Goal: Task Accomplishment & Management: Manage account settings

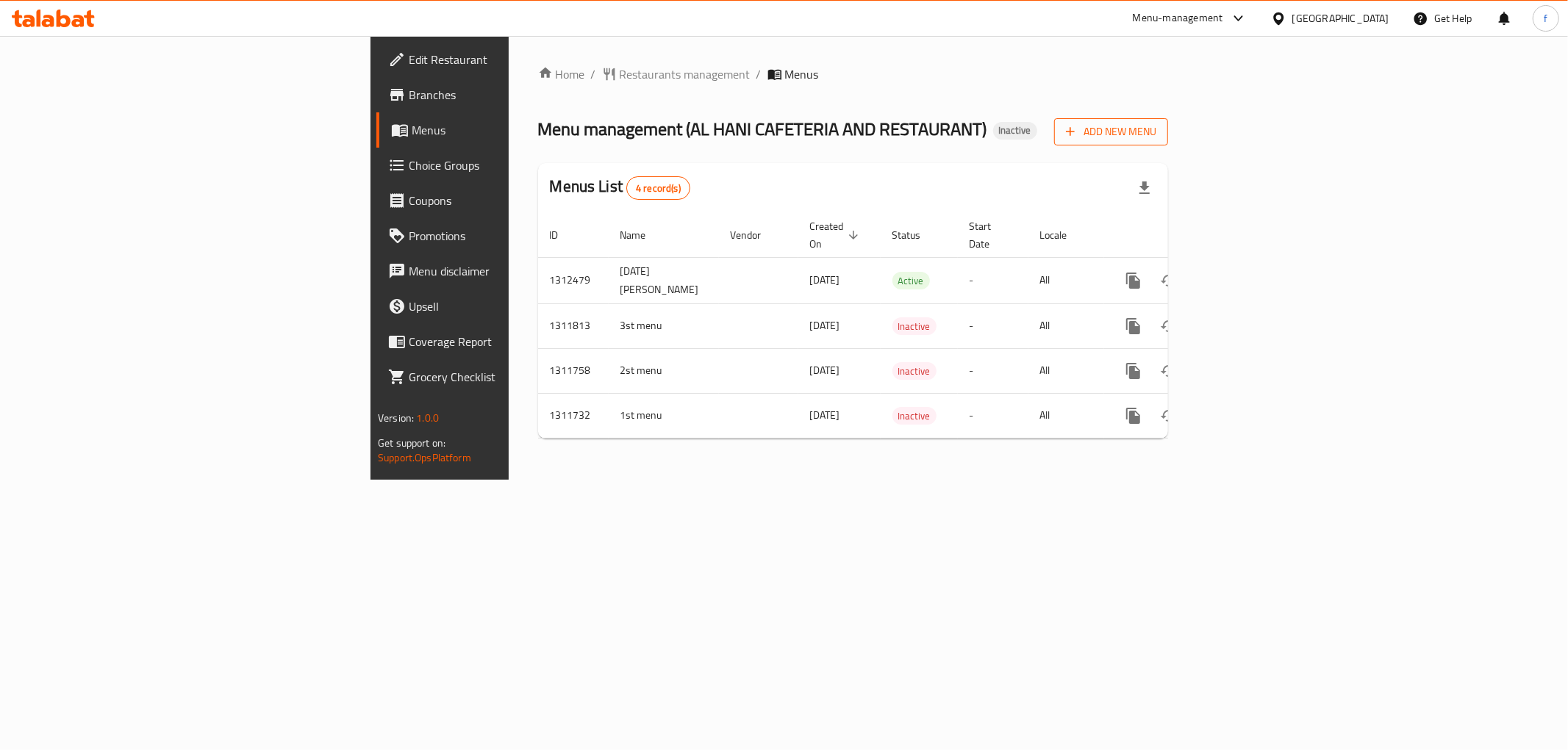
click at [1156, 134] on span "Add New Menu" at bounding box center [1111, 132] width 90 height 19
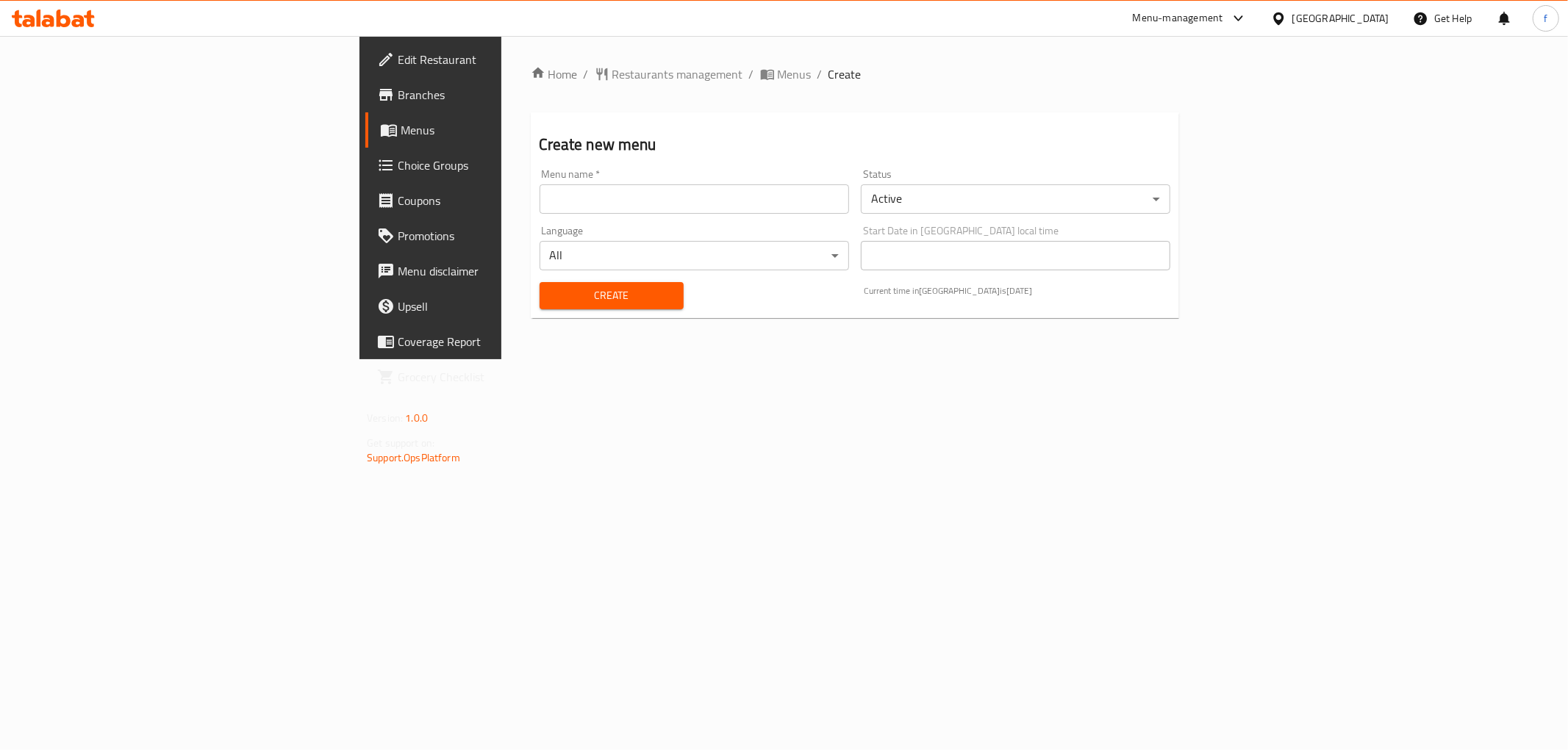
click at [736, 201] on input "text" at bounding box center [694, 199] width 309 height 30
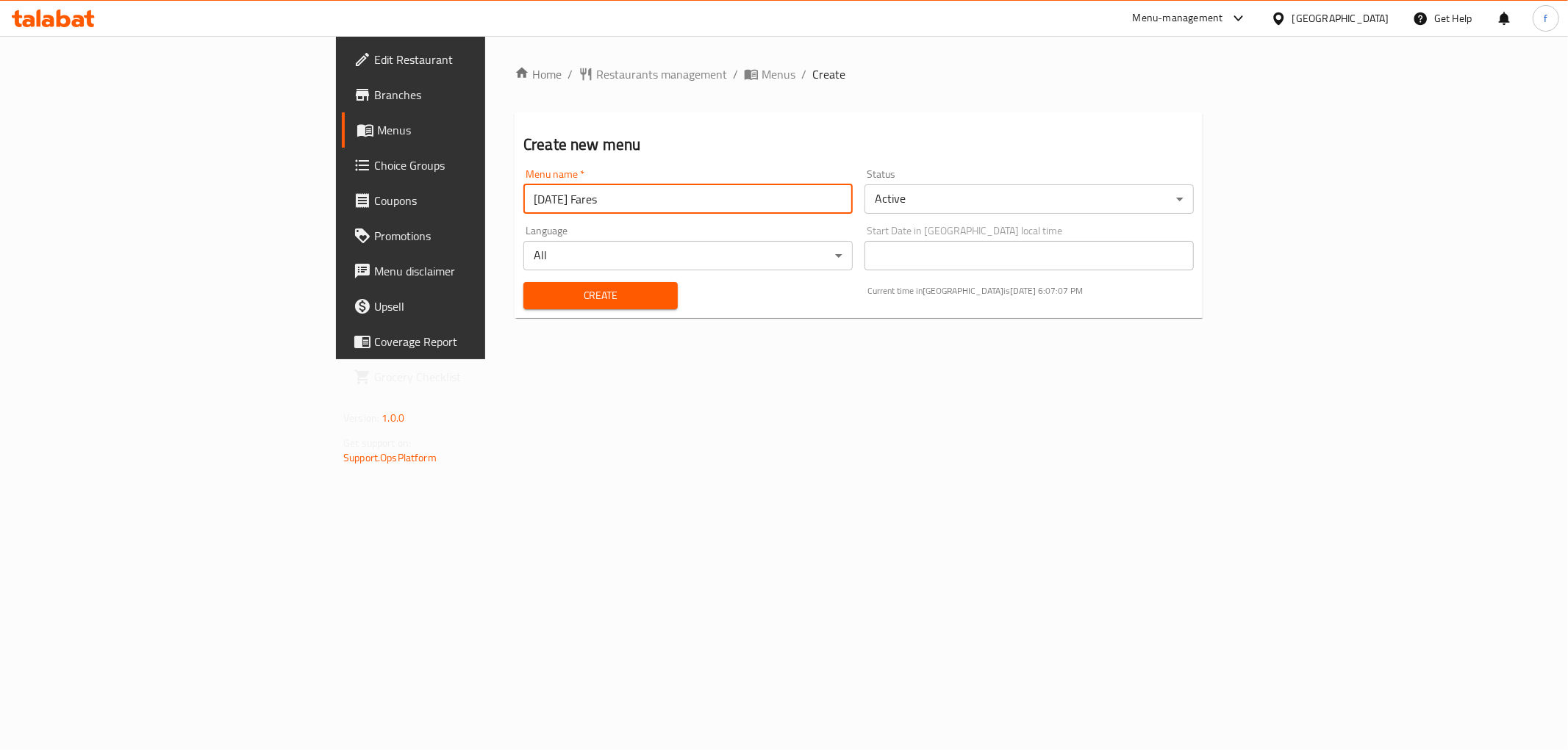
click at [523, 202] on input "10/9/2025 Fares" at bounding box center [688, 199] width 330 height 30
click at [523, 200] on input "10/9/2025 Fares" at bounding box center [688, 199] width 330 height 30
paste input "Second Menu"
type input "10/9/2025 Fares Second Menu"
click at [535, 296] on span "Create" at bounding box center [601, 296] width 131 height 19
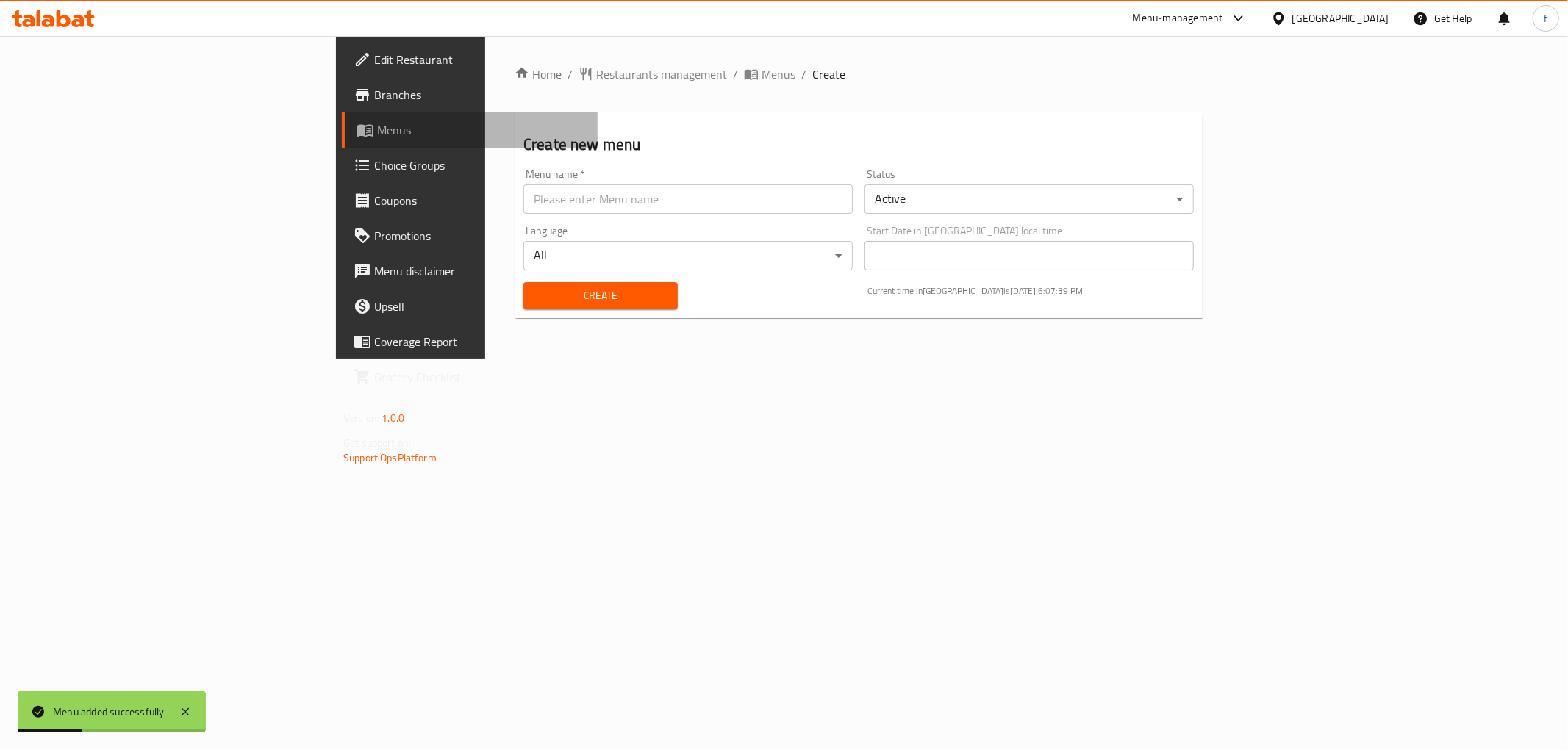
click at [377, 129] on span "Menus" at bounding box center [482, 130] width 209 height 18
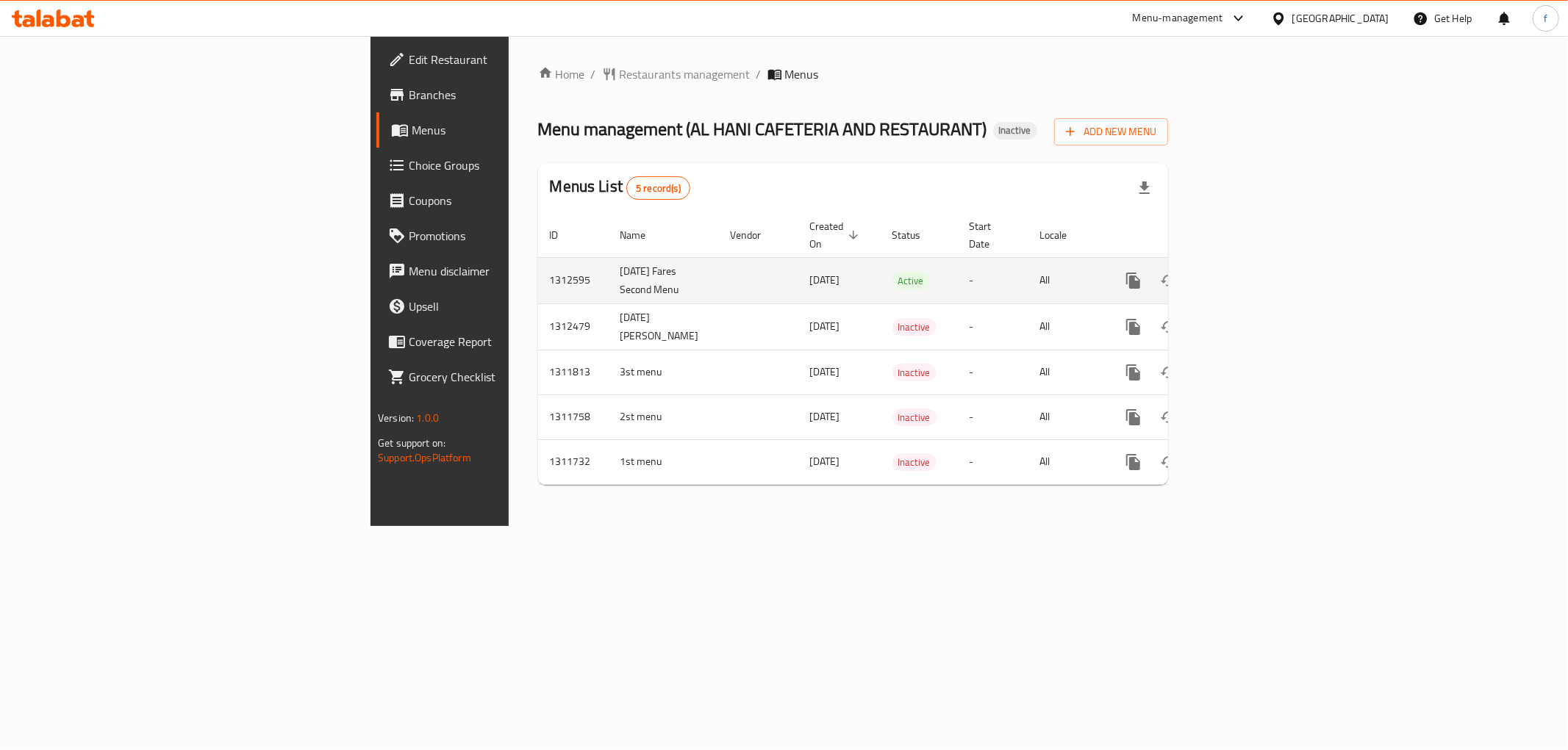
click at [1257, 272] on link "enhanced table" at bounding box center [1239, 281] width 36 height 36
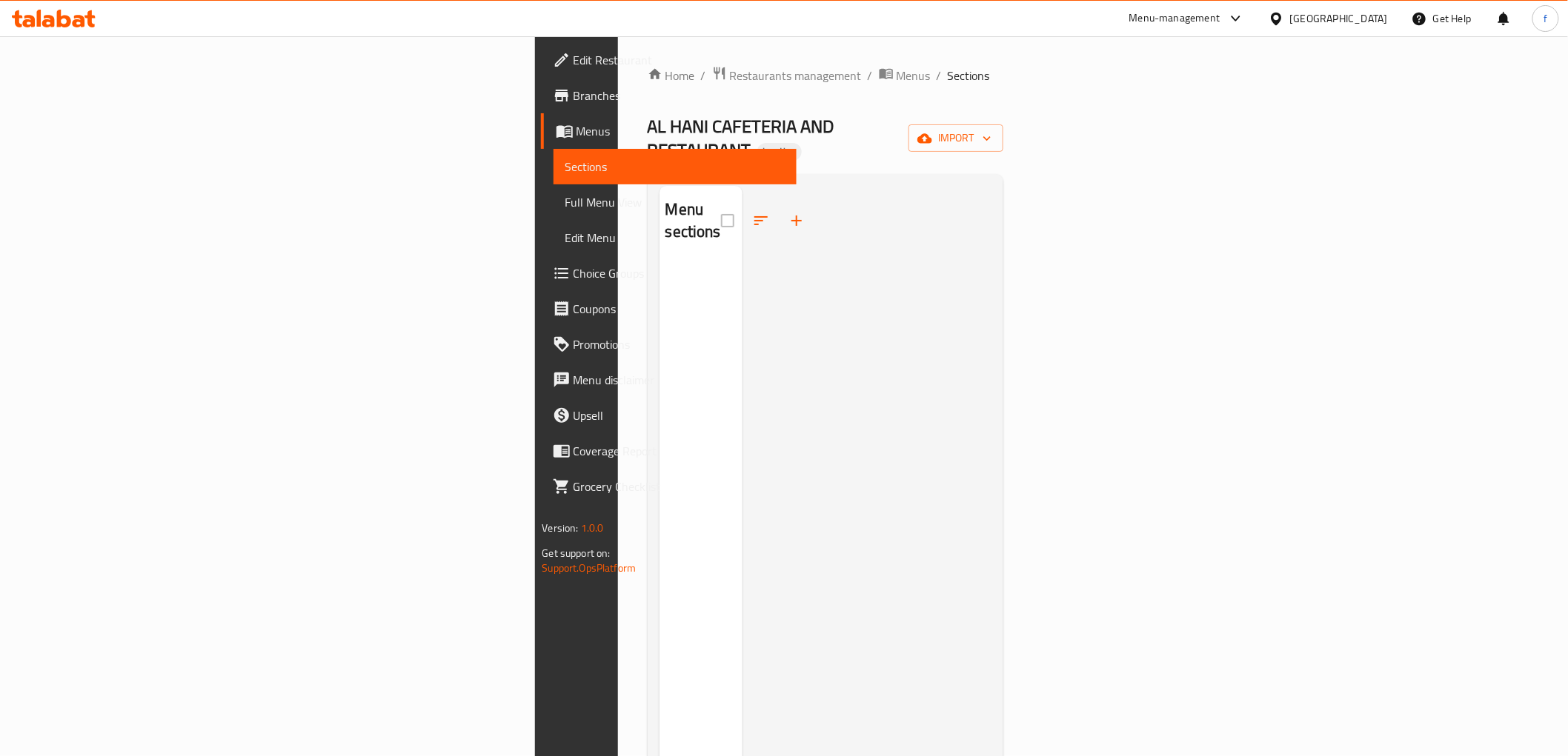
click at [553, 157] on link "Sections" at bounding box center [675, 167] width 243 height 36
click at [576, 128] on span "Menus" at bounding box center [680, 131] width 208 height 18
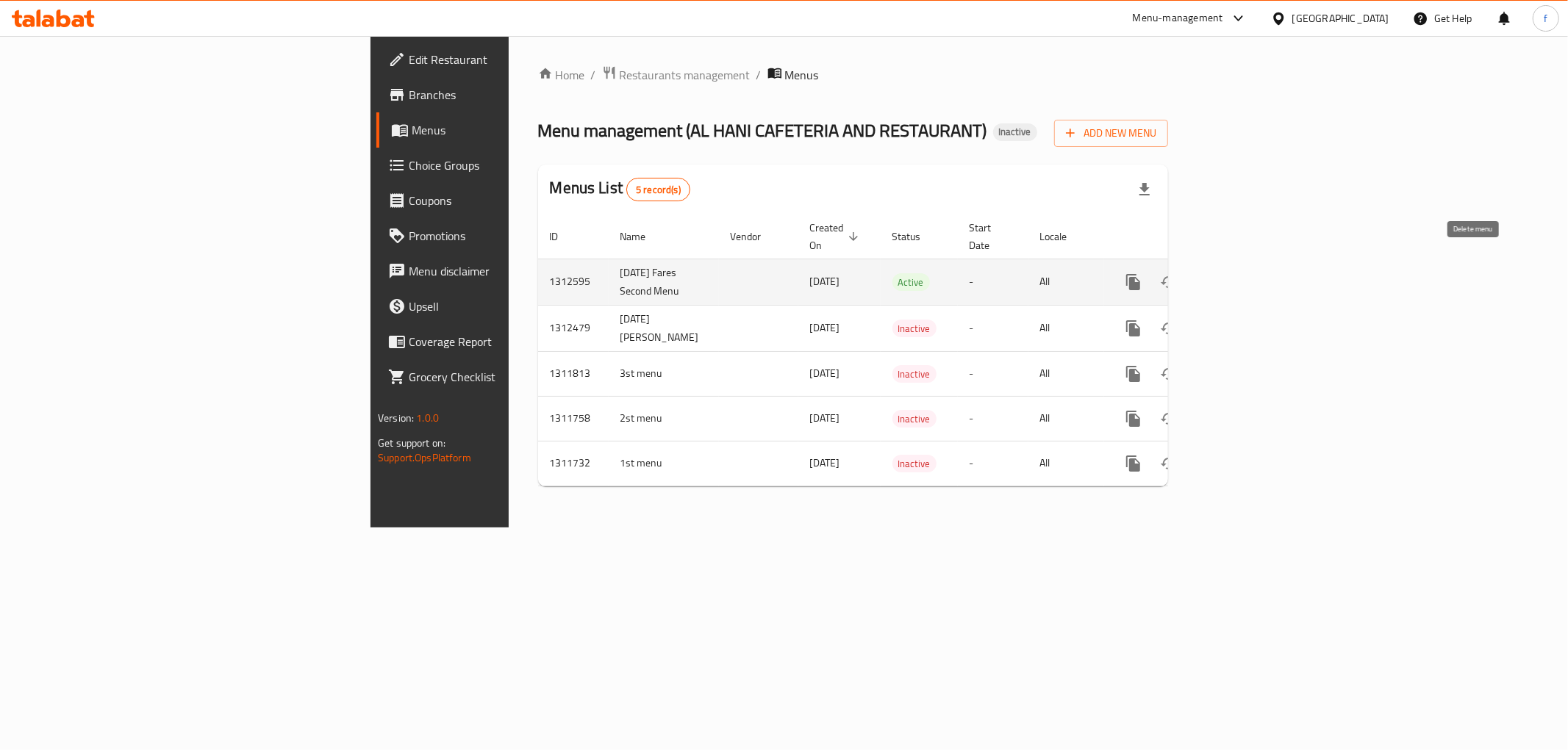
click at [1209, 275] on icon "enhanced table" at bounding box center [1204, 282] width 10 height 14
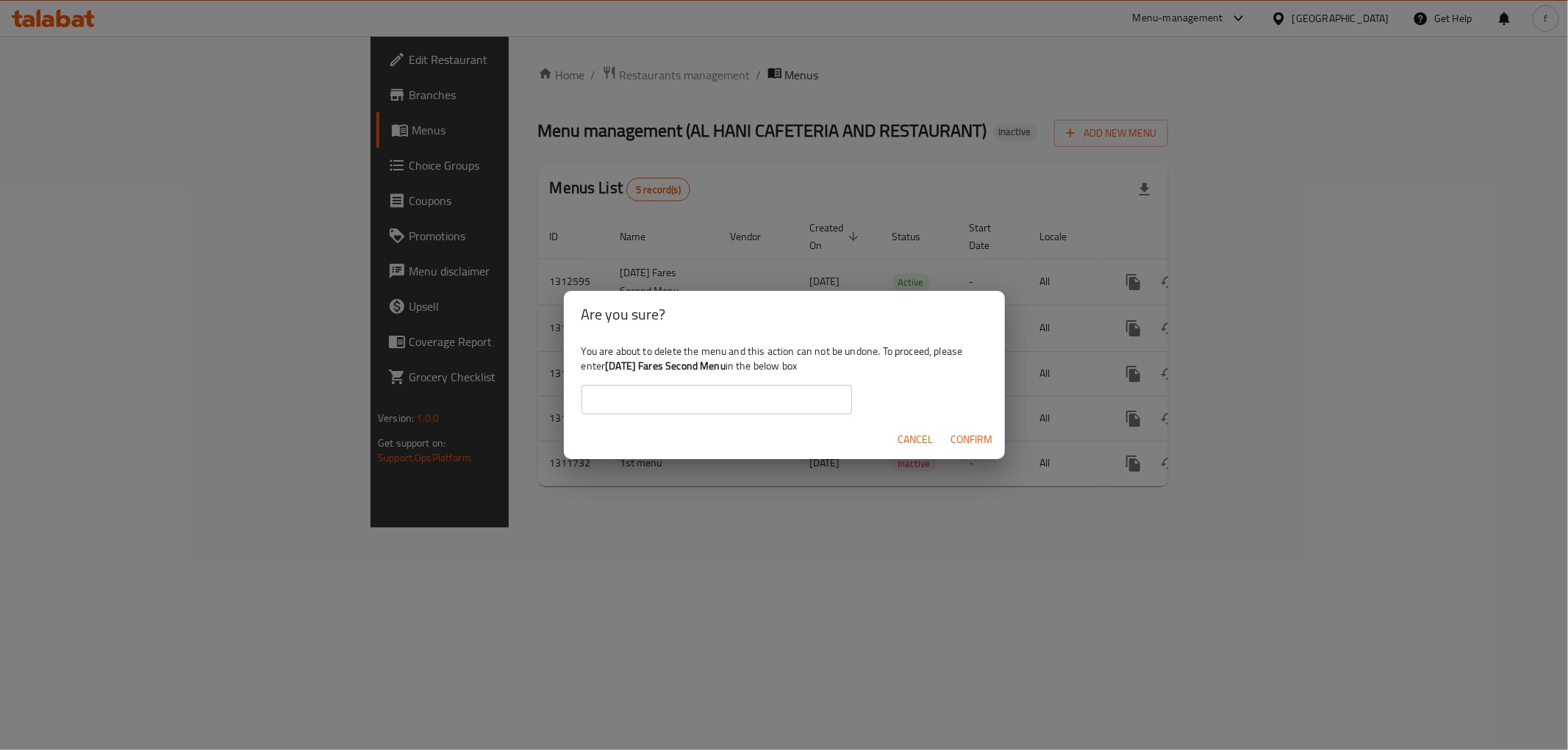
click at [725, 396] on input "text" at bounding box center [716, 399] width 270 height 30
click at [736, 400] on input "text" at bounding box center [716, 399] width 270 height 30
click at [961, 439] on span "Confirm" at bounding box center [972, 440] width 42 height 19
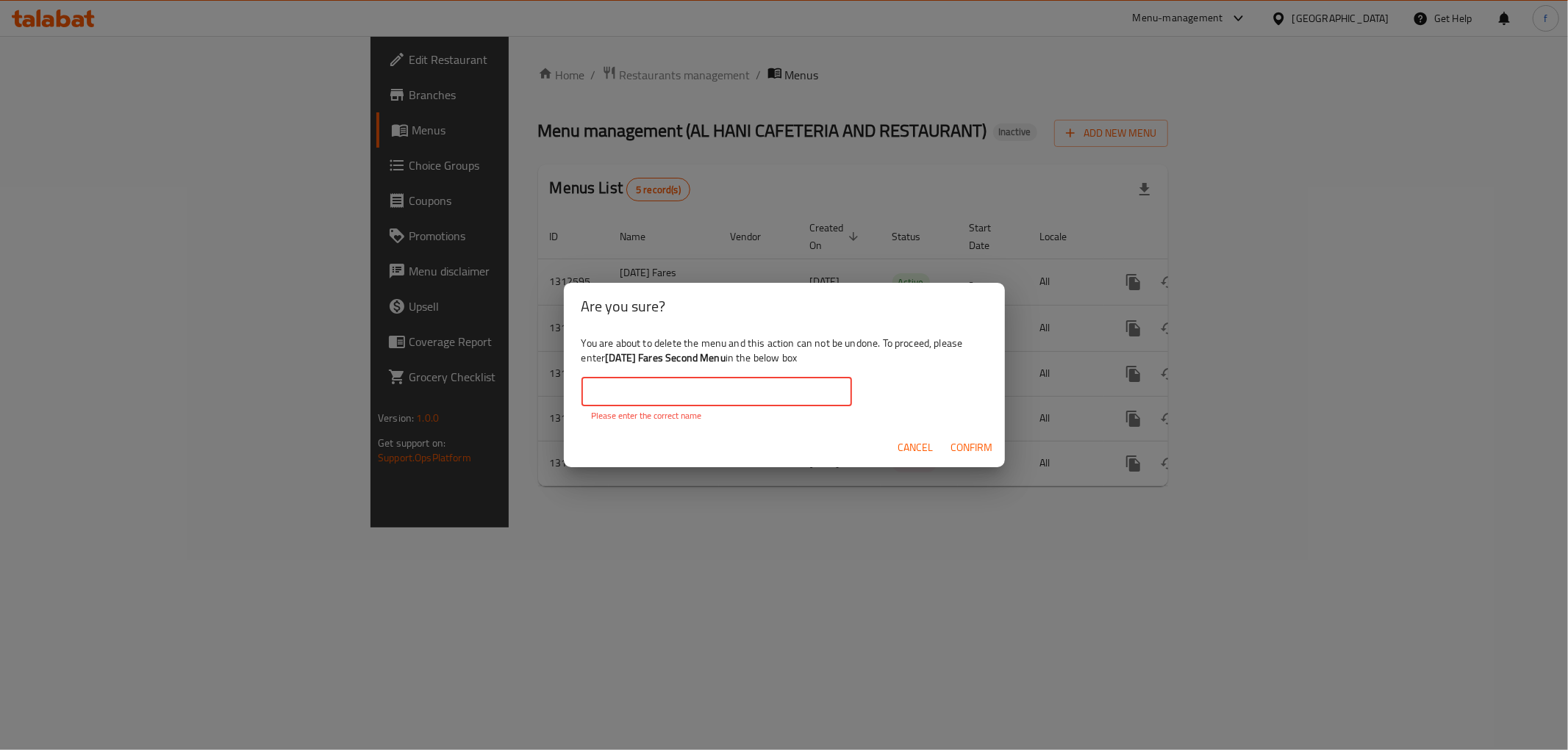
click at [672, 397] on input "text" at bounding box center [716, 392] width 270 height 30
drag, startPoint x: 592, startPoint y: 343, endPoint x: 746, endPoint y: 355, distance: 154.5
click at [744, 355] on div "You are about to delete the menu and this action can not be undone. To proceed,…" at bounding box center [784, 379] width 441 height 99
click at [746, 375] on div "You are about to delete the menu and this action can not be undone. To proceed,…" at bounding box center [784, 379] width 441 height 99
click at [747, 383] on input "text" at bounding box center [716, 392] width 270 height 30
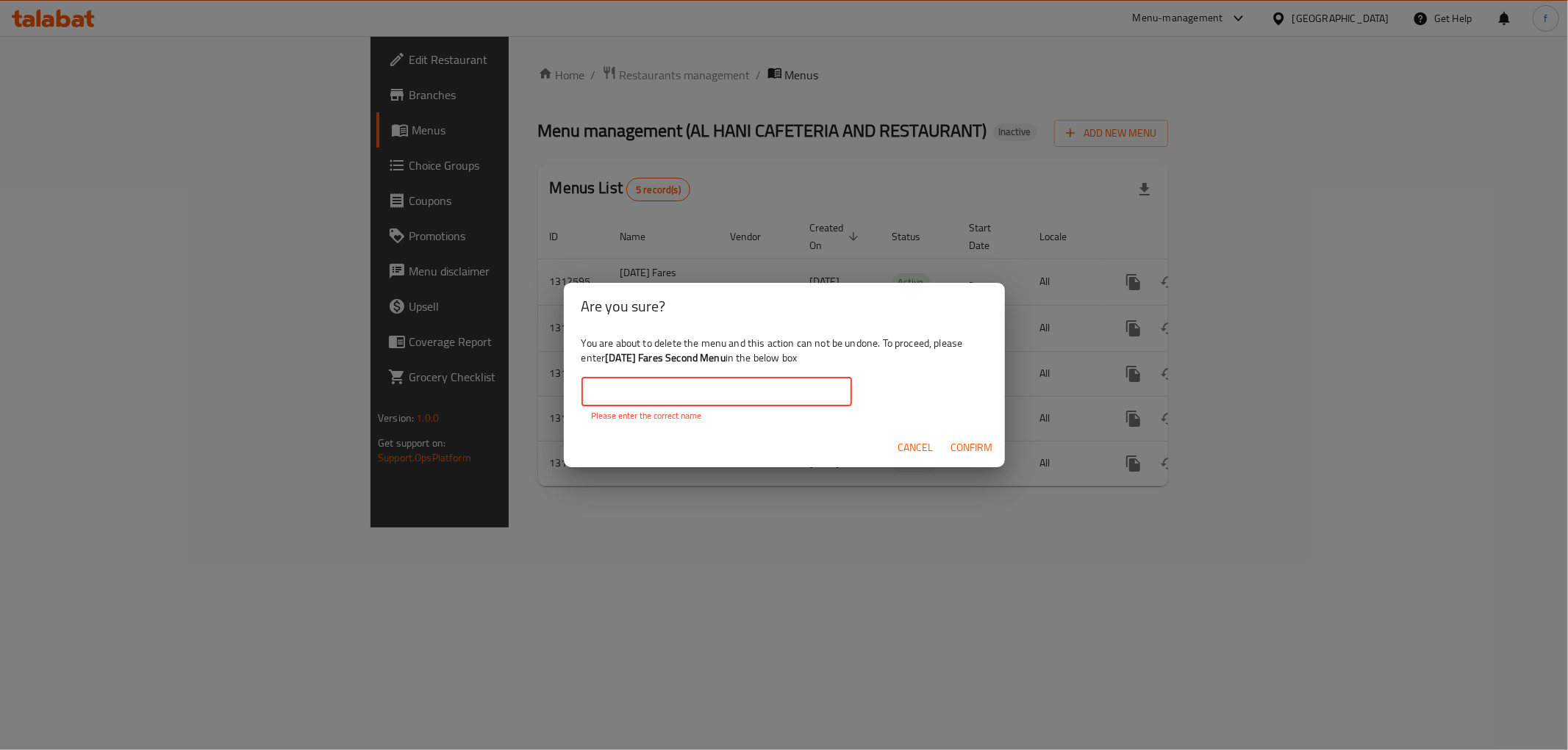
click at [747, 387] on input "text" at bounding box center [716, 392] width 270 height 30
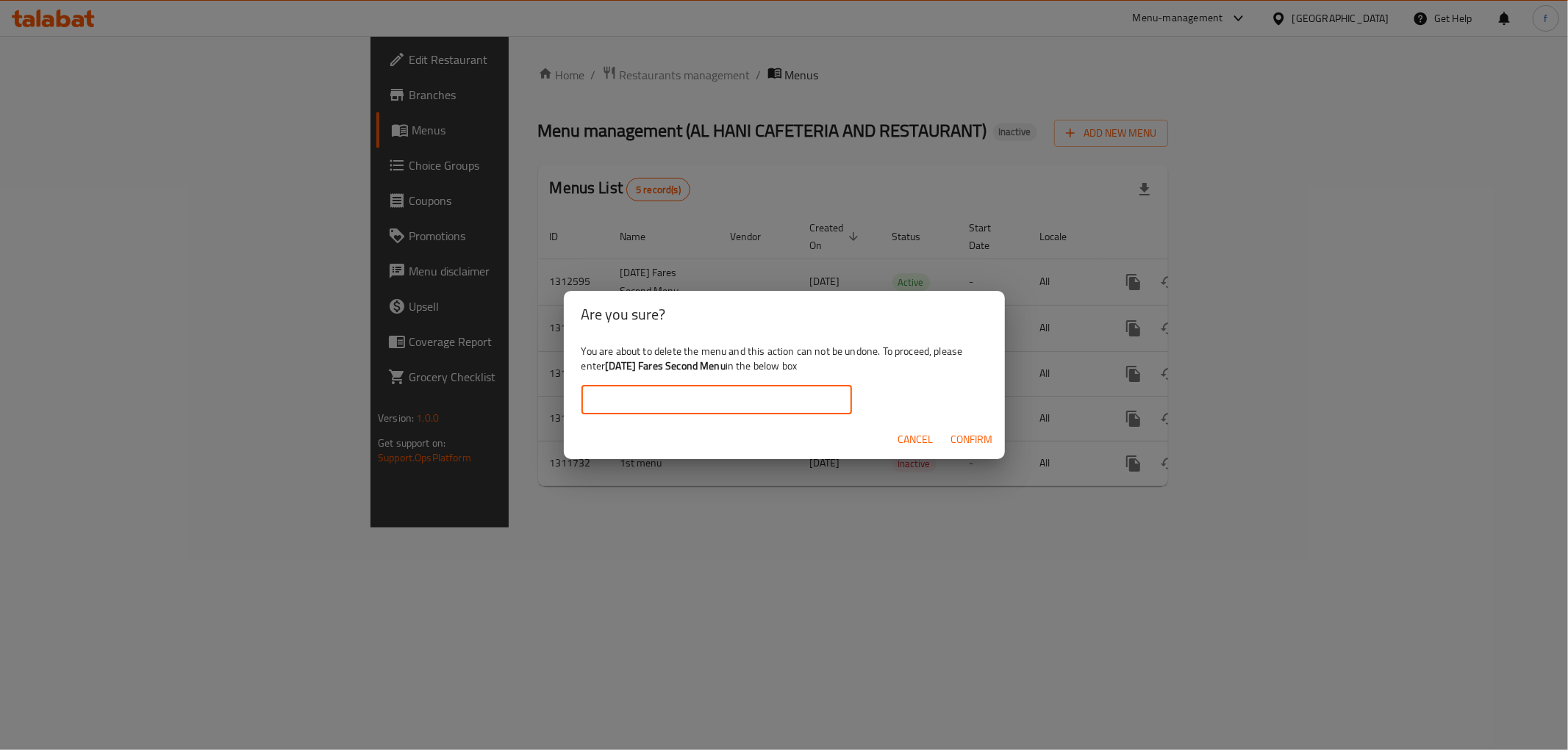
click at [967, 435] on span "Confirm" at bounding box center [972, 440] width 42 height 19
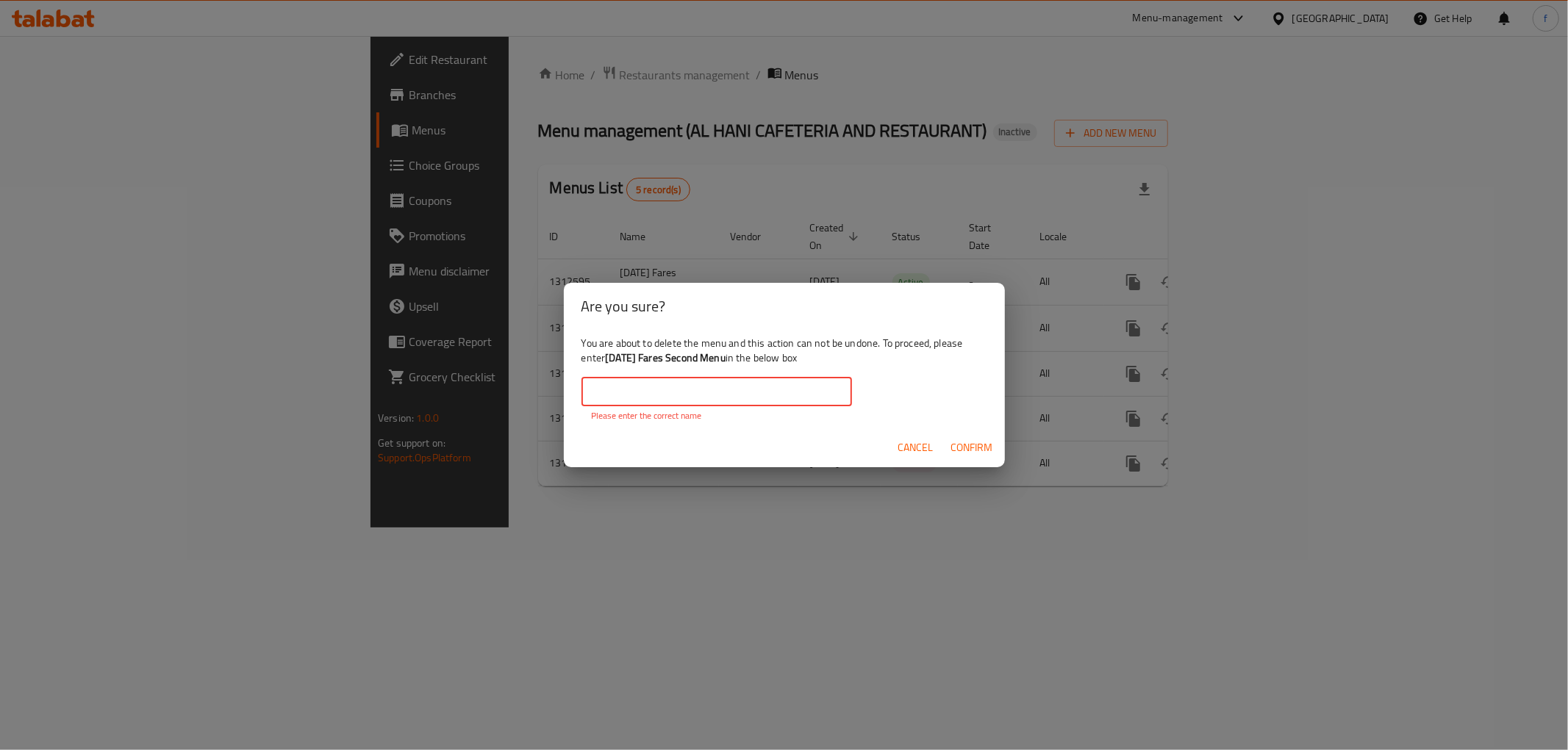
click at [755, 406] on input "text" at bounding box center [716, 392] width 270 height 30
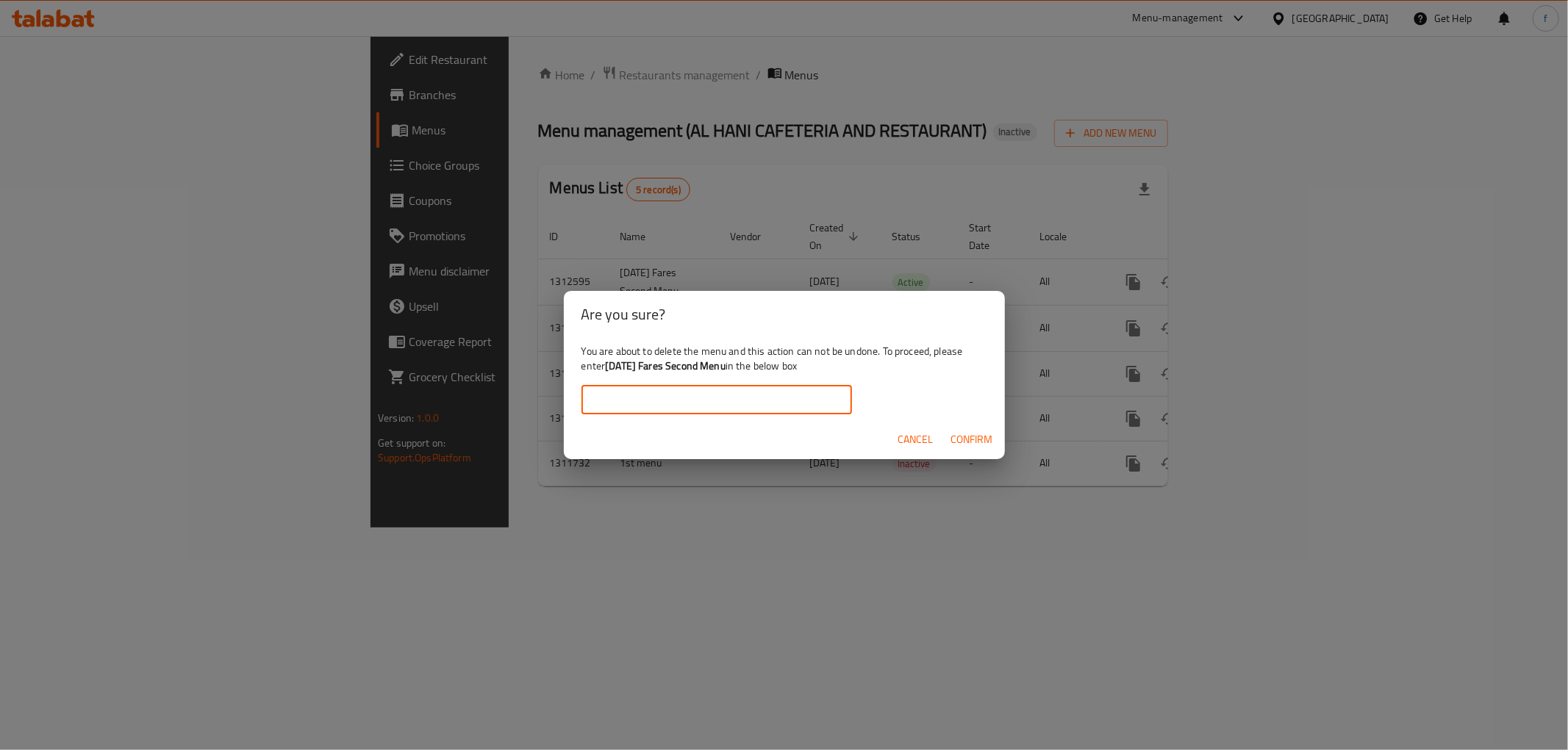
click at [981, 441] on span "Confirm" at bounding box center [972, 440] width 42 height 19
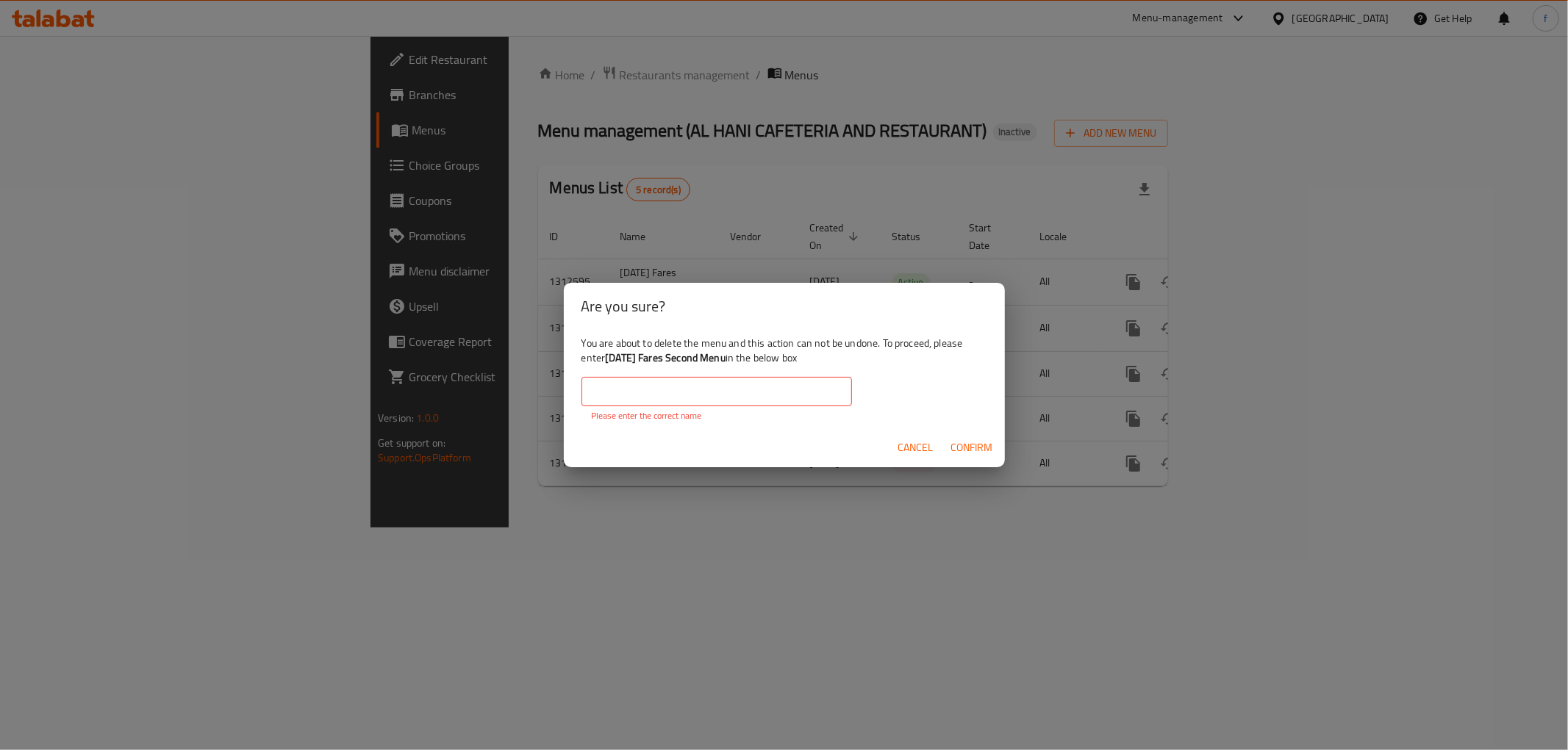
click at [761, 407] on div "​ Please enter the correct name" at bounding box center [716, 400] width 270 height 46
click at [747, 402] on input "text" at bounding box center [716, 392] width 270 height 30
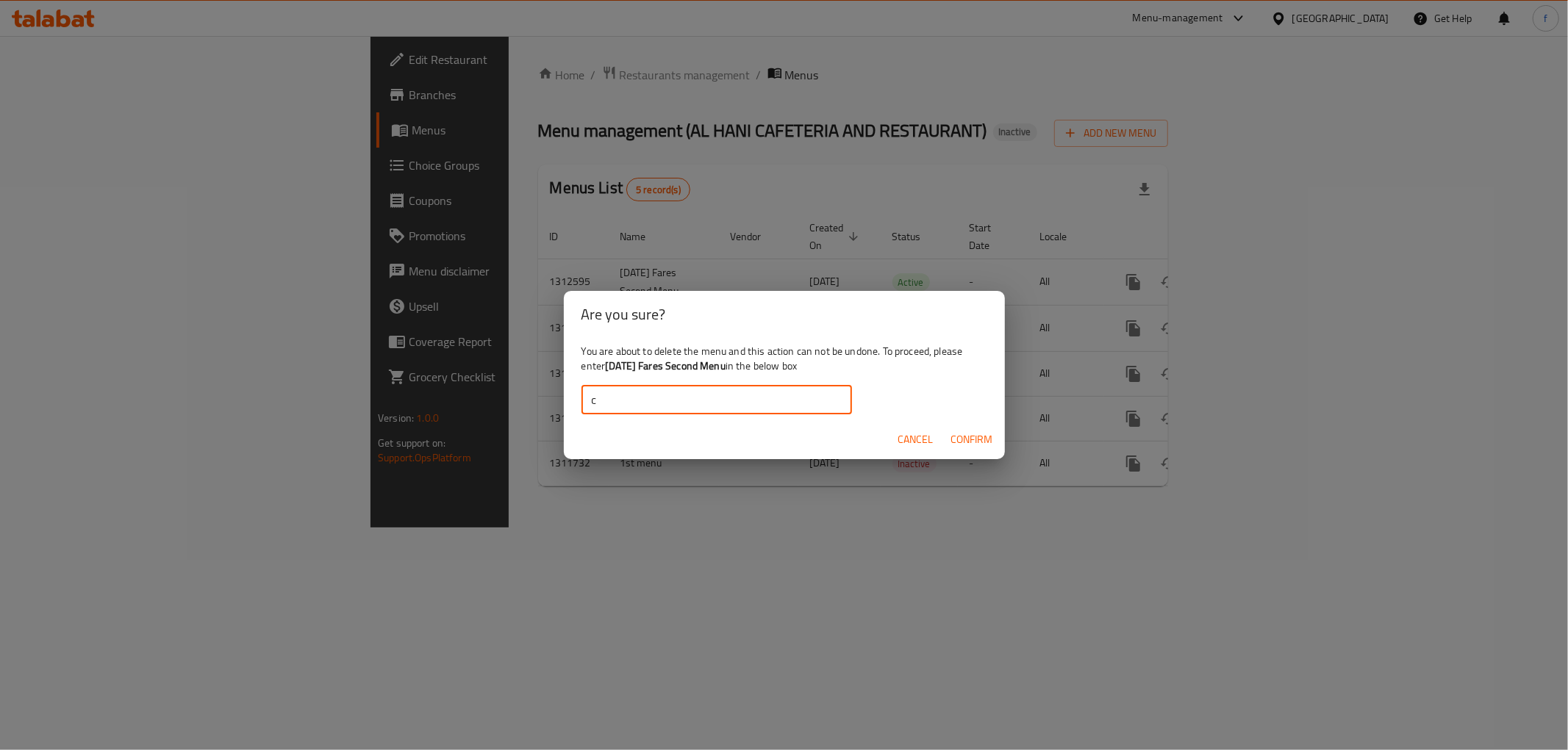
type input "c"
click at [905, 434] on span "Cancel" at bounding box center [916, 440] width 36 height 19
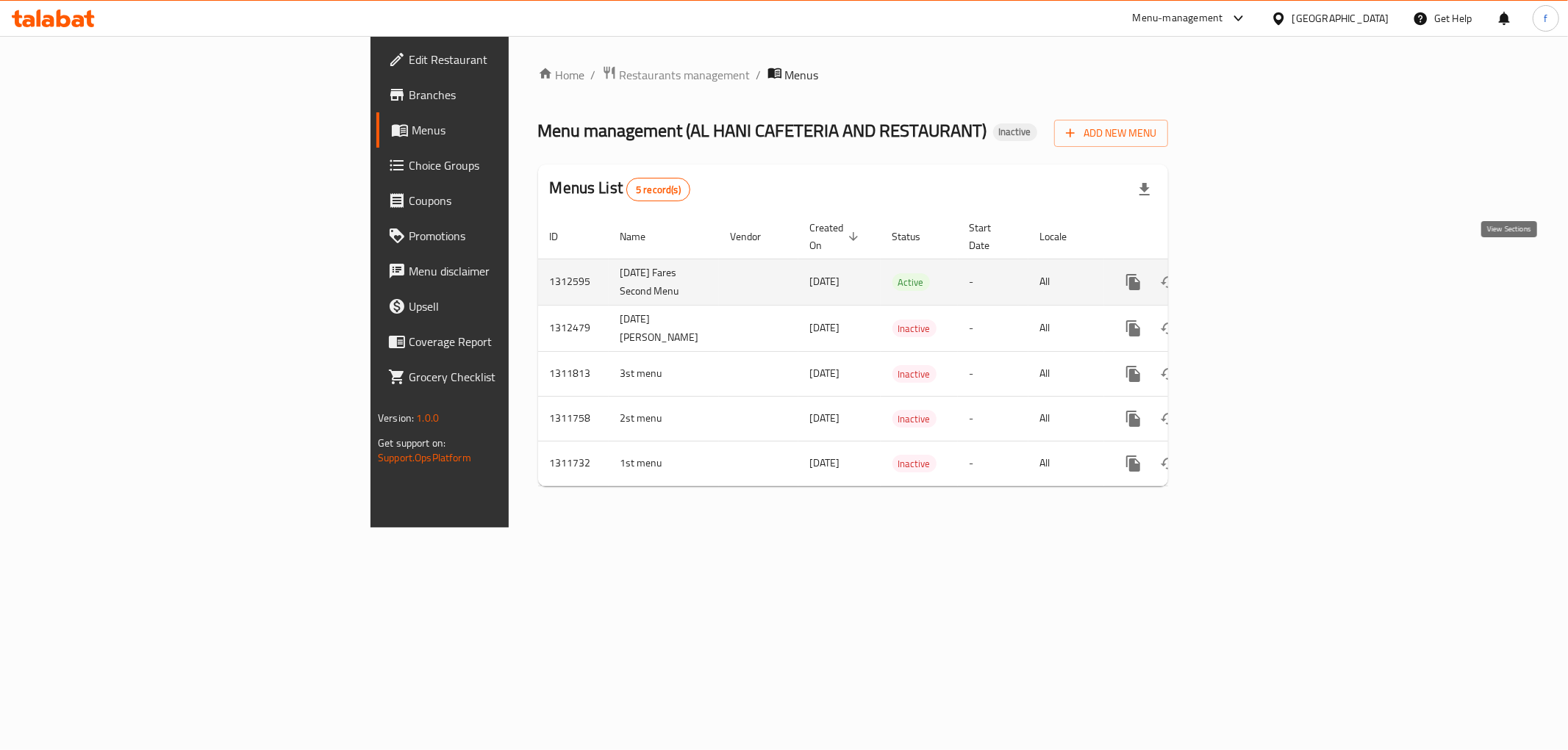
click at [1257, 264] on link "enhanced table" at bounding box center [1239, 282] width 36 height 36
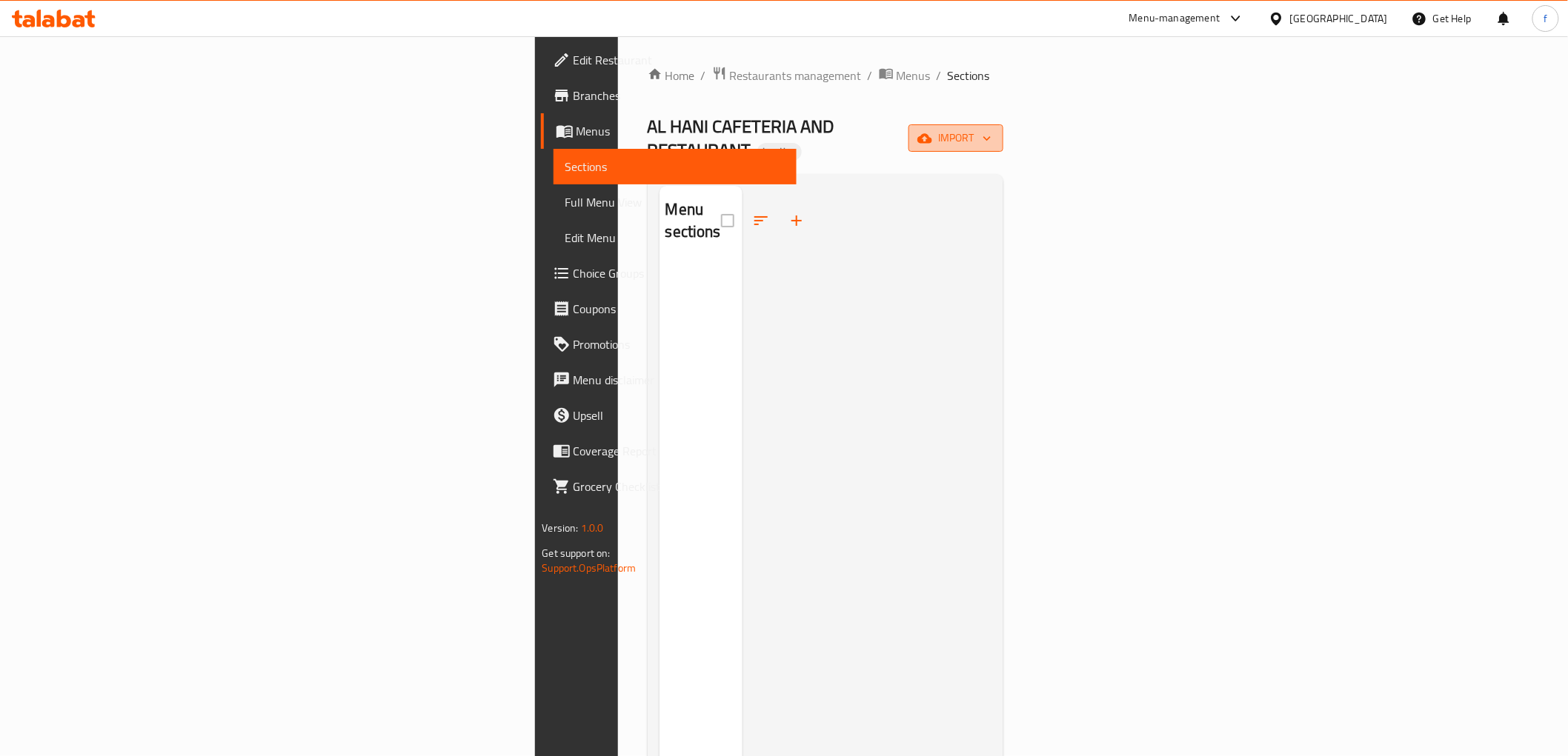
click at [992, 129] on span "import" at bounding box center [956, 139] width 71 height 19
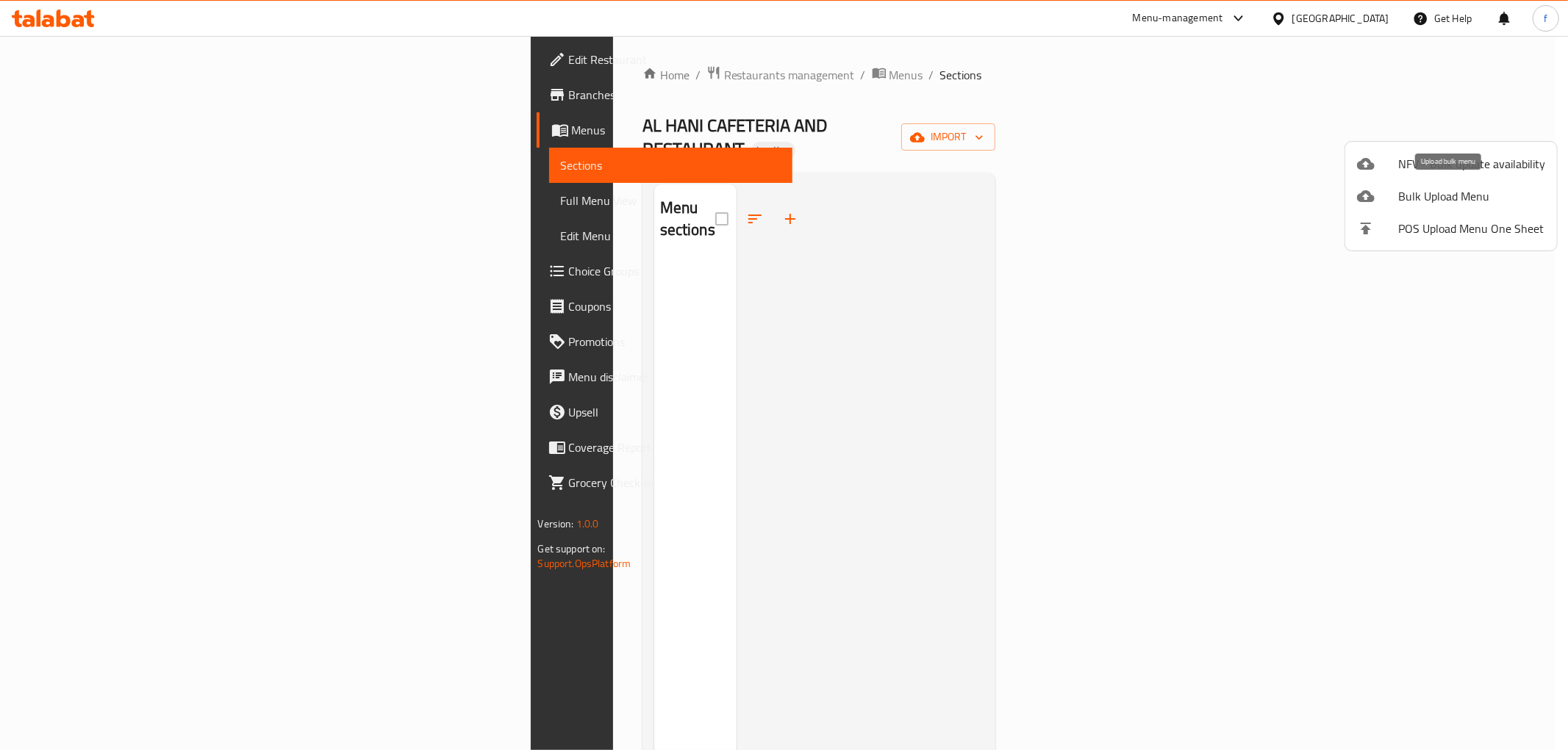
click at [1426, 188] on span "Bulk Upload Menu" at bounding box center [1471, 196] width 147 height 18
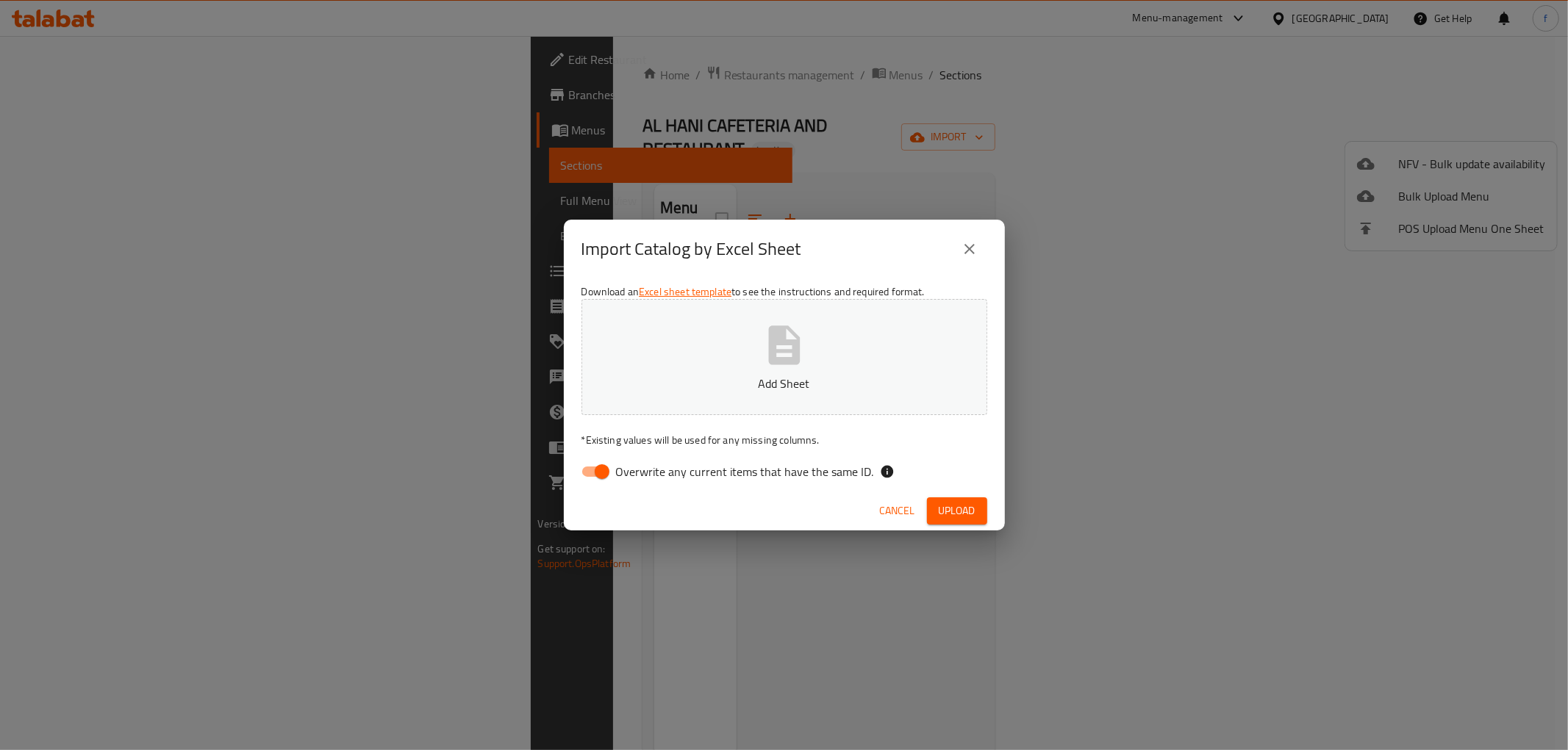
click at [601, 467] on input "Overwrite any current items that have the same ID." at bounding box center [601, 471] width 84 height 28
checkbox input "false"
click at [970, 516] on span "Upload" at bounding box center [956, 511] width 37 height 19
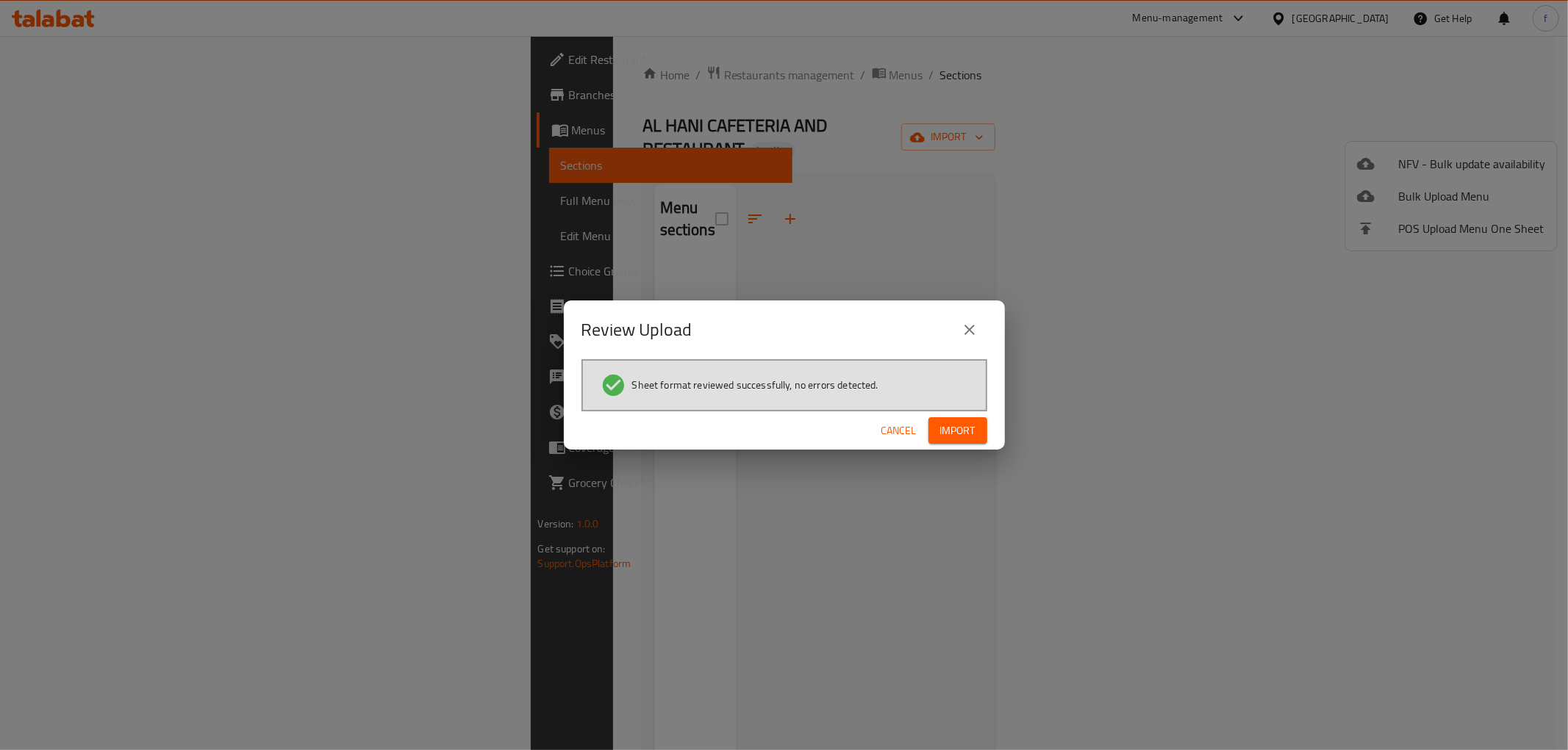
click at [968, 428] on span "Import" at bounding box center [958, 431] width 36 height 19
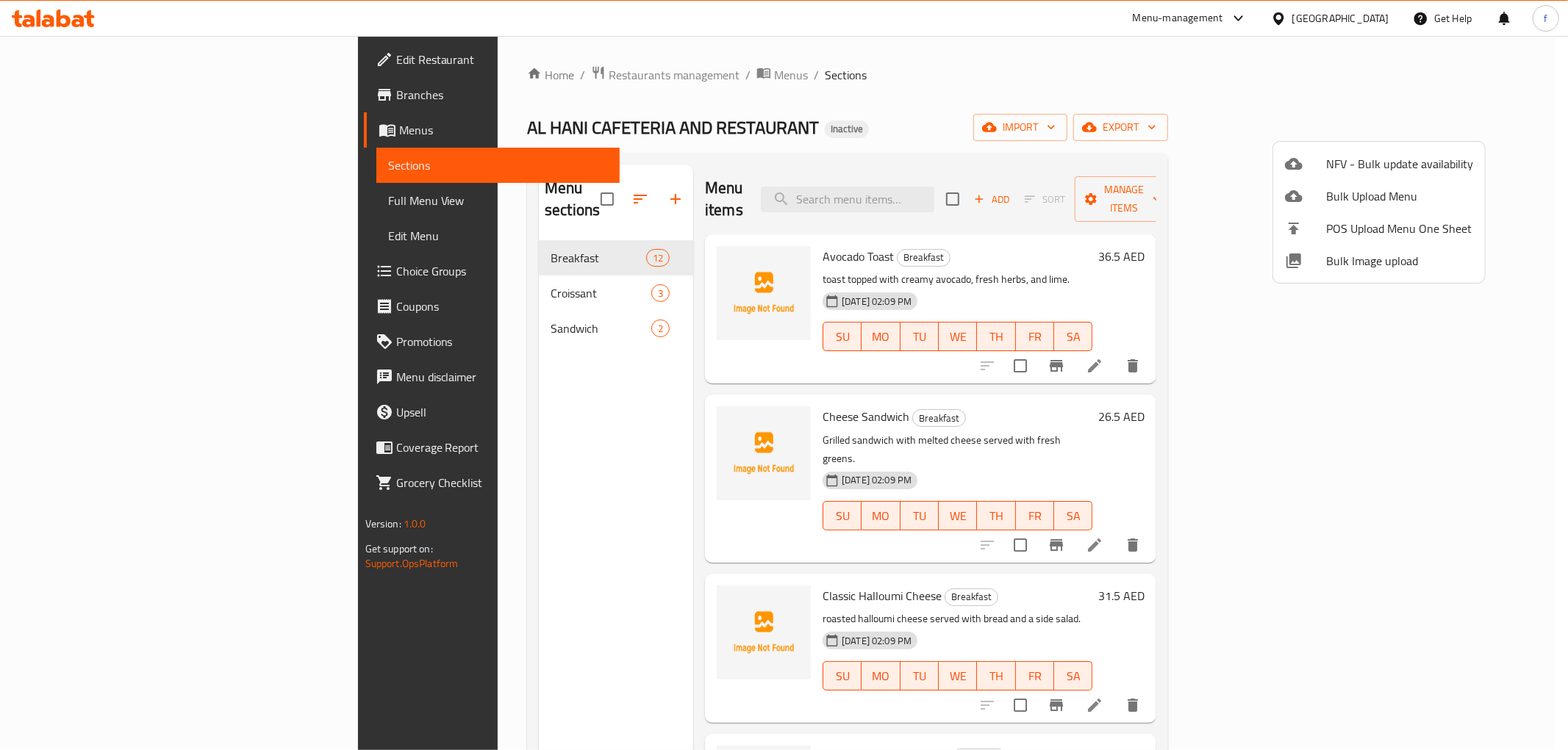
click at [88, 194] on div at bounding box center [784, 375] width 1568 height 750
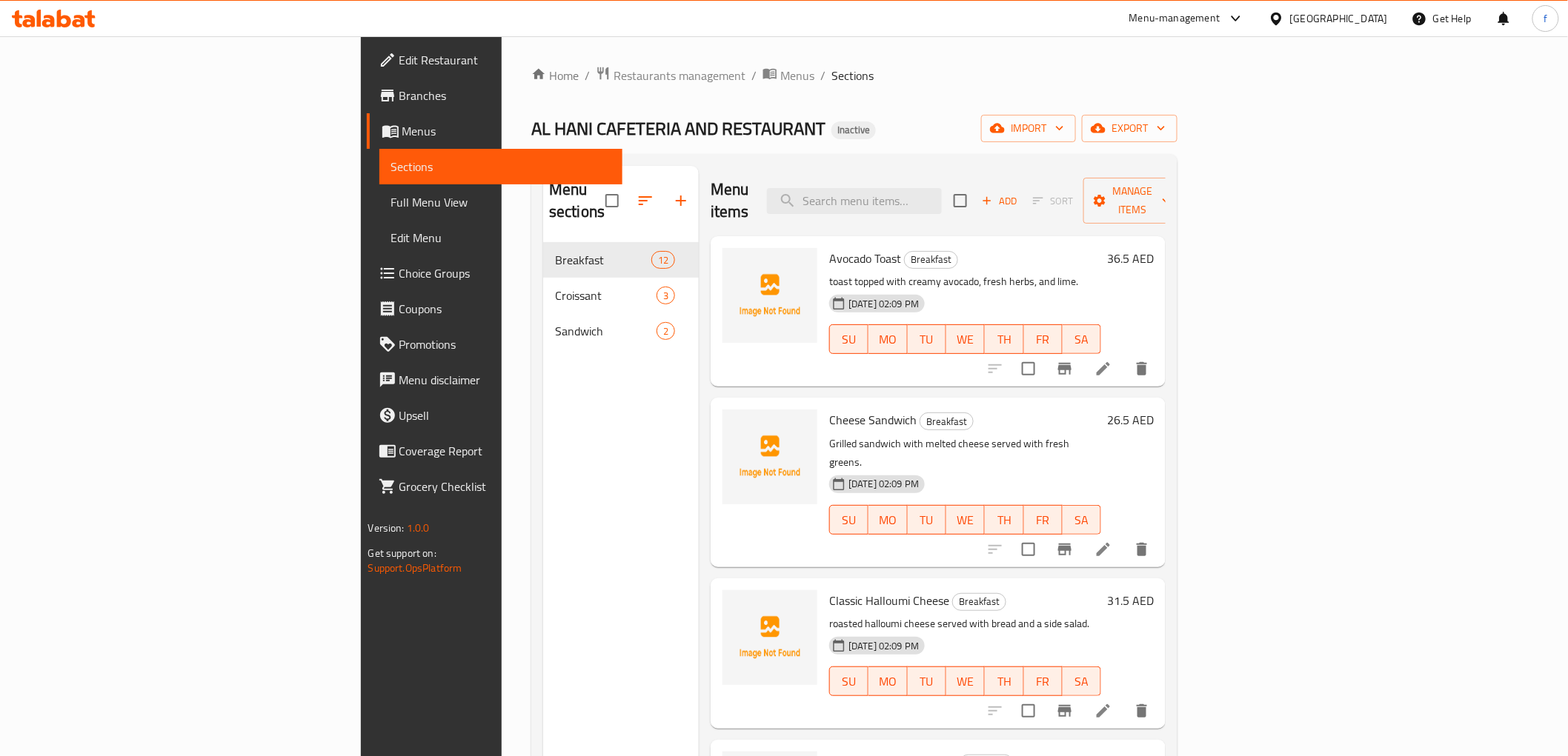
click at [391, 195] on span "Full Menu View" at bounding box center [501, 202] width 219 height 18
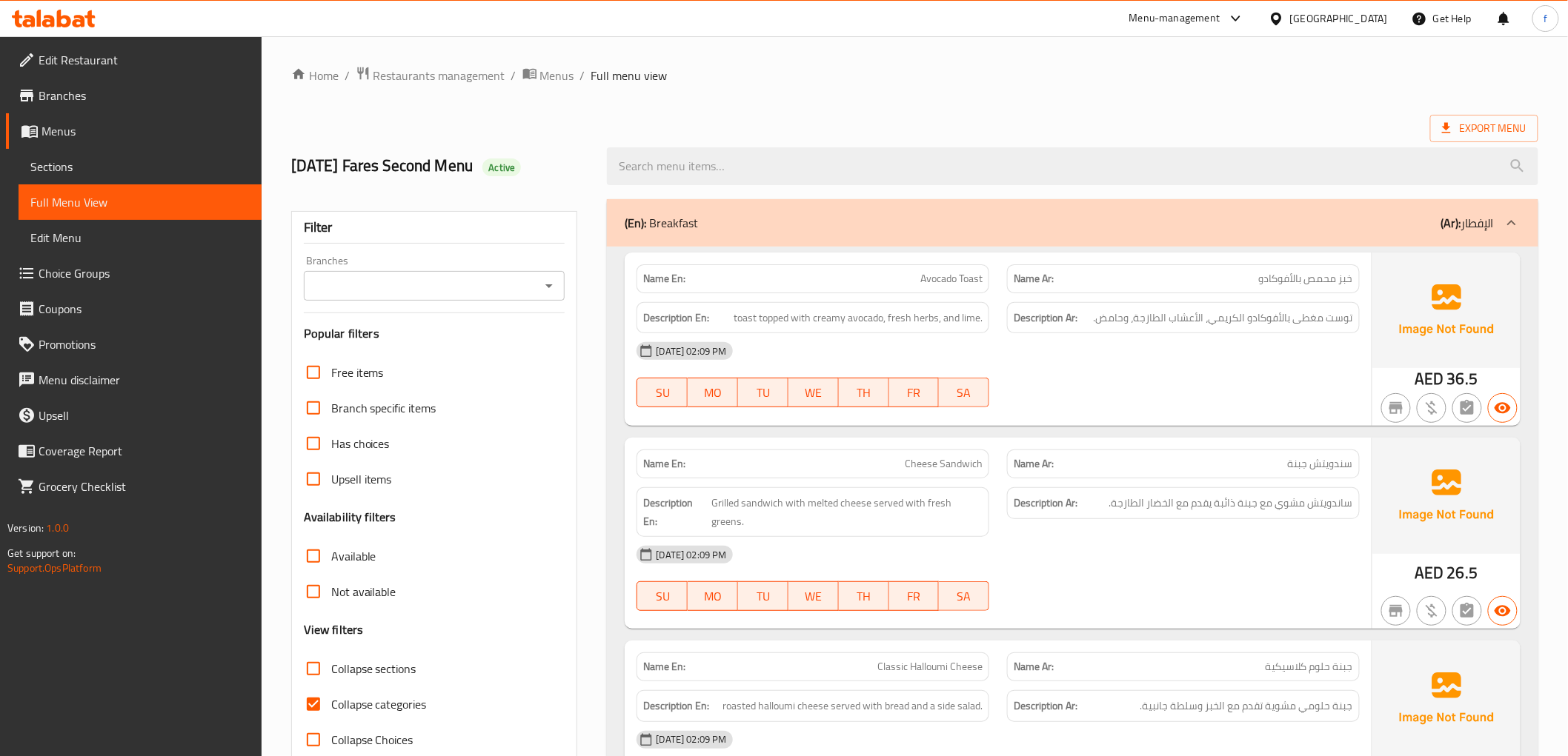
click at [341, 695] on span "Collapse categories" at bounding box center [379, 704] width 96 height 18
click at [331, 693] on input "Collapse categories" at bounding box center [313, 705] width 36 height 36
checkbox input "false"
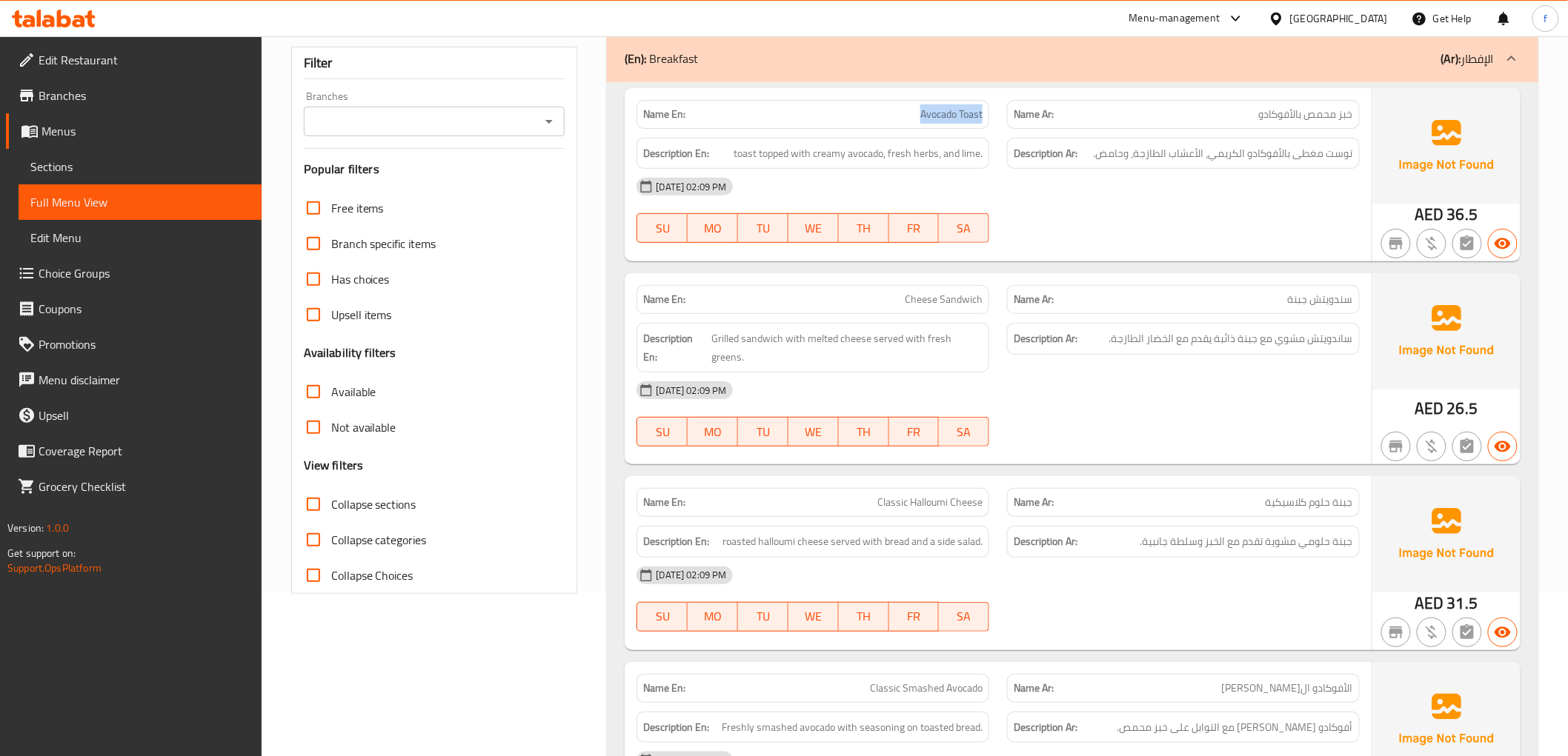
drag, startPoint x: 914, startPoint y: 116, endPoint x: 981, endPoint y: 109, distance: 67.4
click at [981, 109] on p "Name En: Avocado Toast" at bounding box center [813, 115] width 339 height 15
click at [981, 109] on span "Avocado Toast" at bounding box center [951, 115] width 63 height 15
drag, startPoint x: 1350, startPoint y: 153, endPoint x: 1280, endPoint y: 160, distance: 70.3
click at [1280, 160] on span "توست مغطى بالأفوكادو الكريمي، الأعشاب الطازجة، وحامض." at bounding box center [1223, 154] width 259 height 19
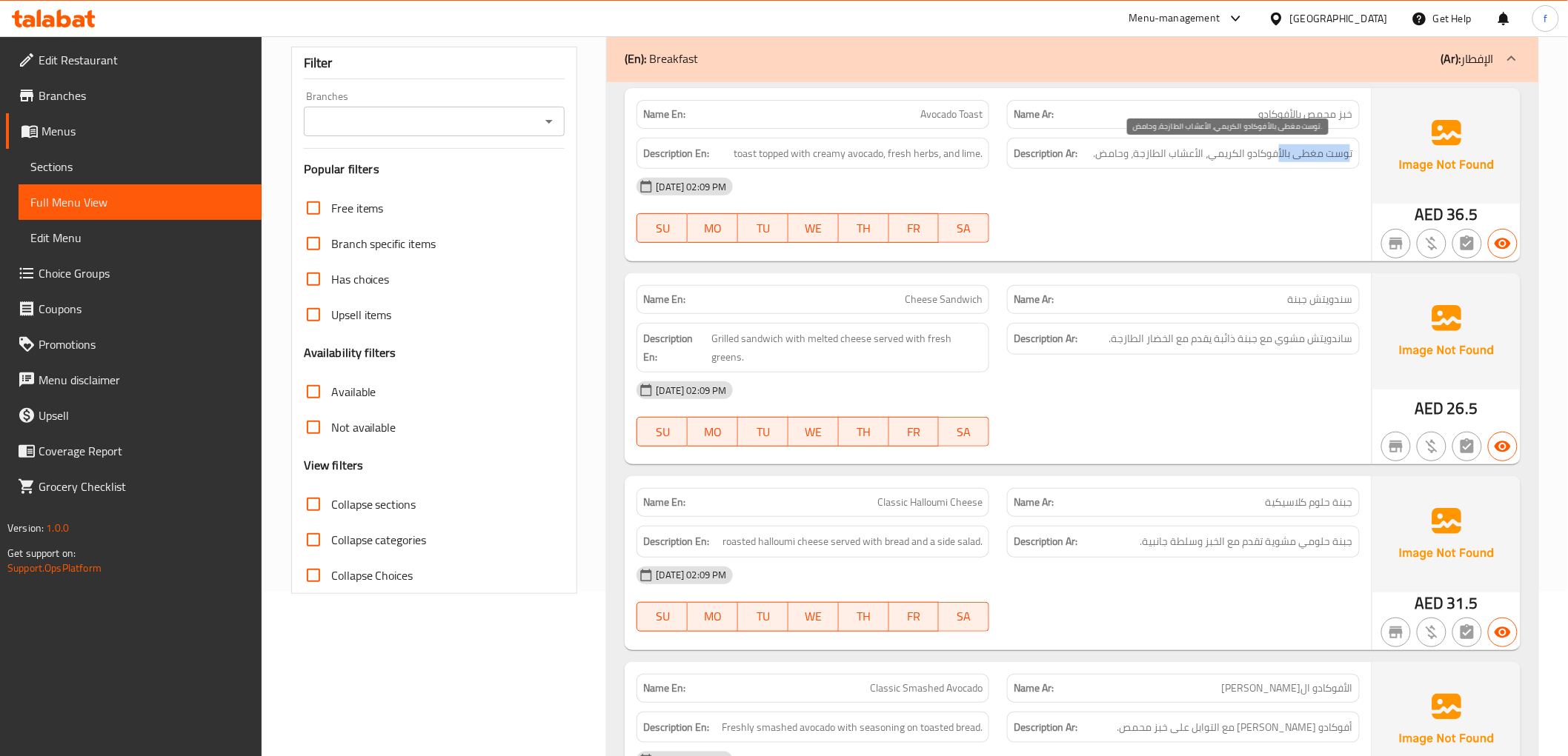
click at [1280, 160] on span "توست مغطى بالأفوكادو الكريمي، الأعشاب الطازجة، وحامض." at bounding box center [1223, 154] width 259 height 19
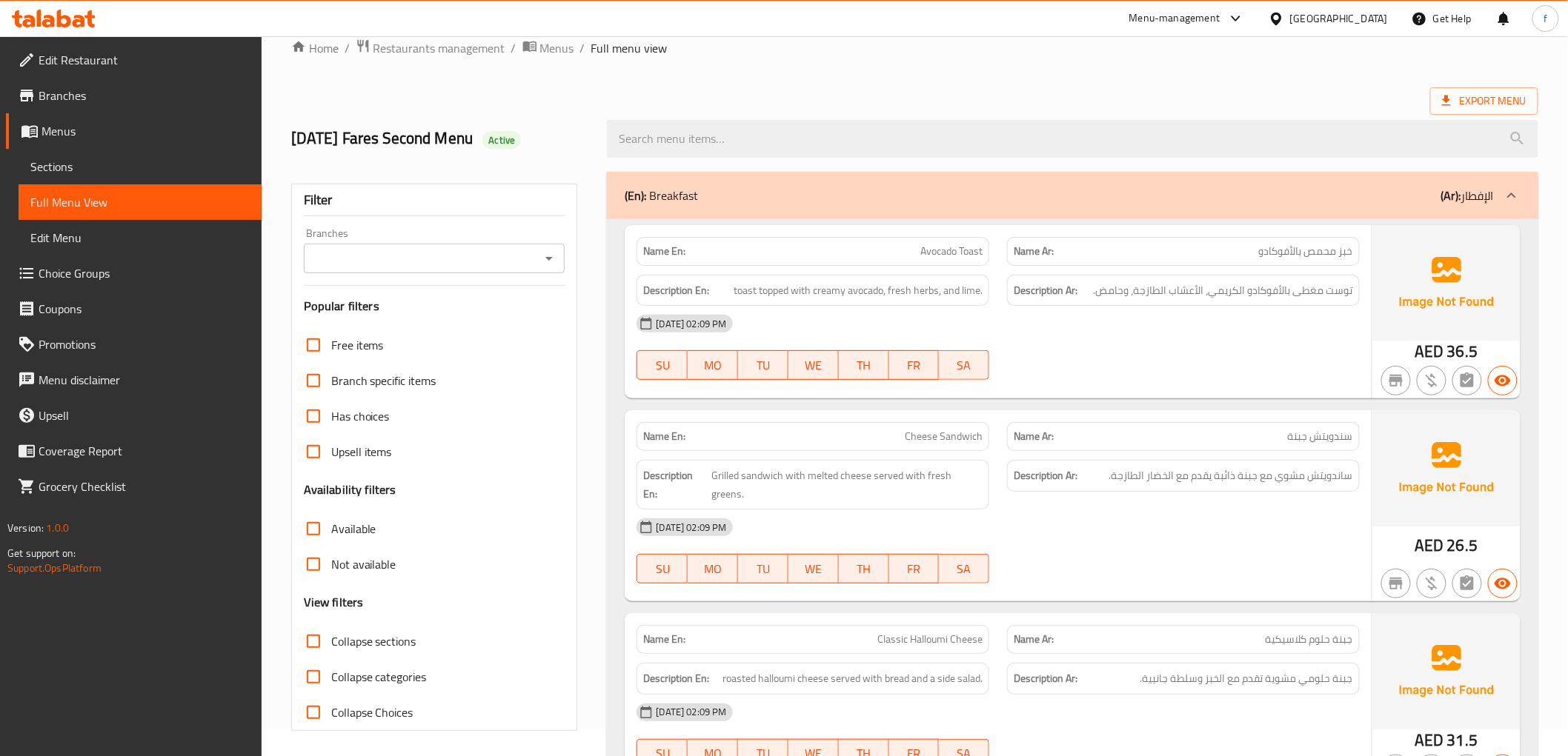
scroll to position [0, 0]
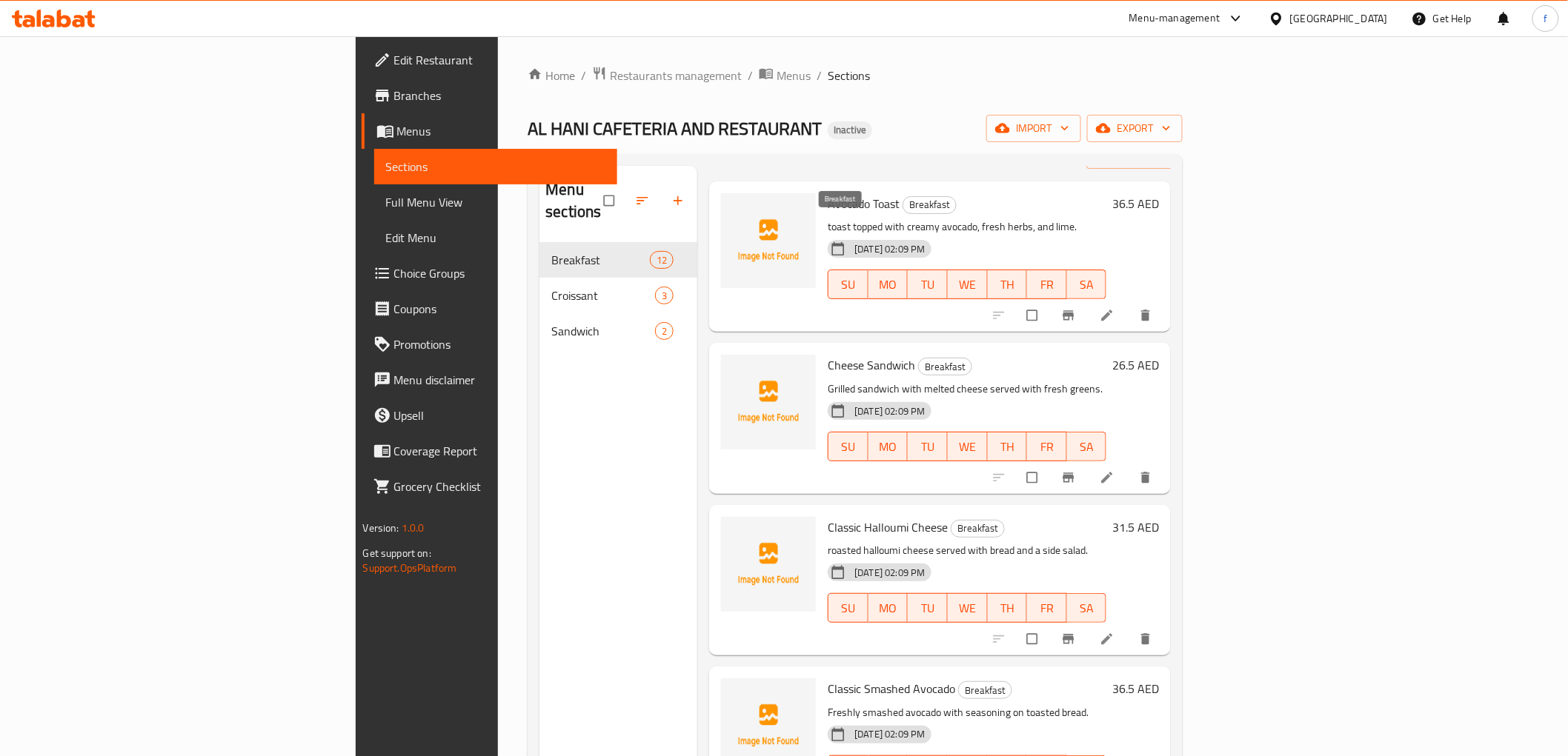
scroll to position [164, 0]
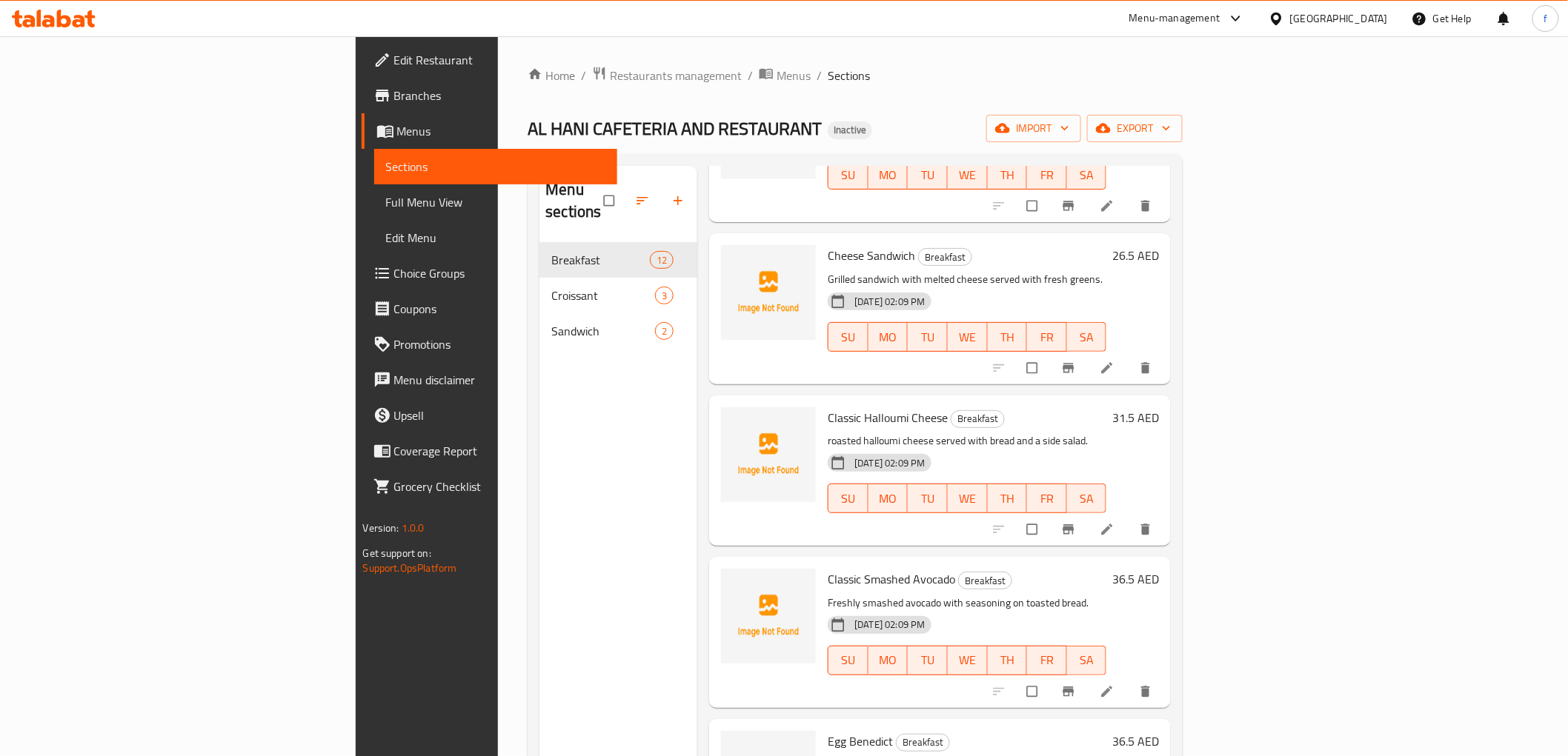
click at [1130, 518] on li at bounding box center [1108, 530] width 41 height 24
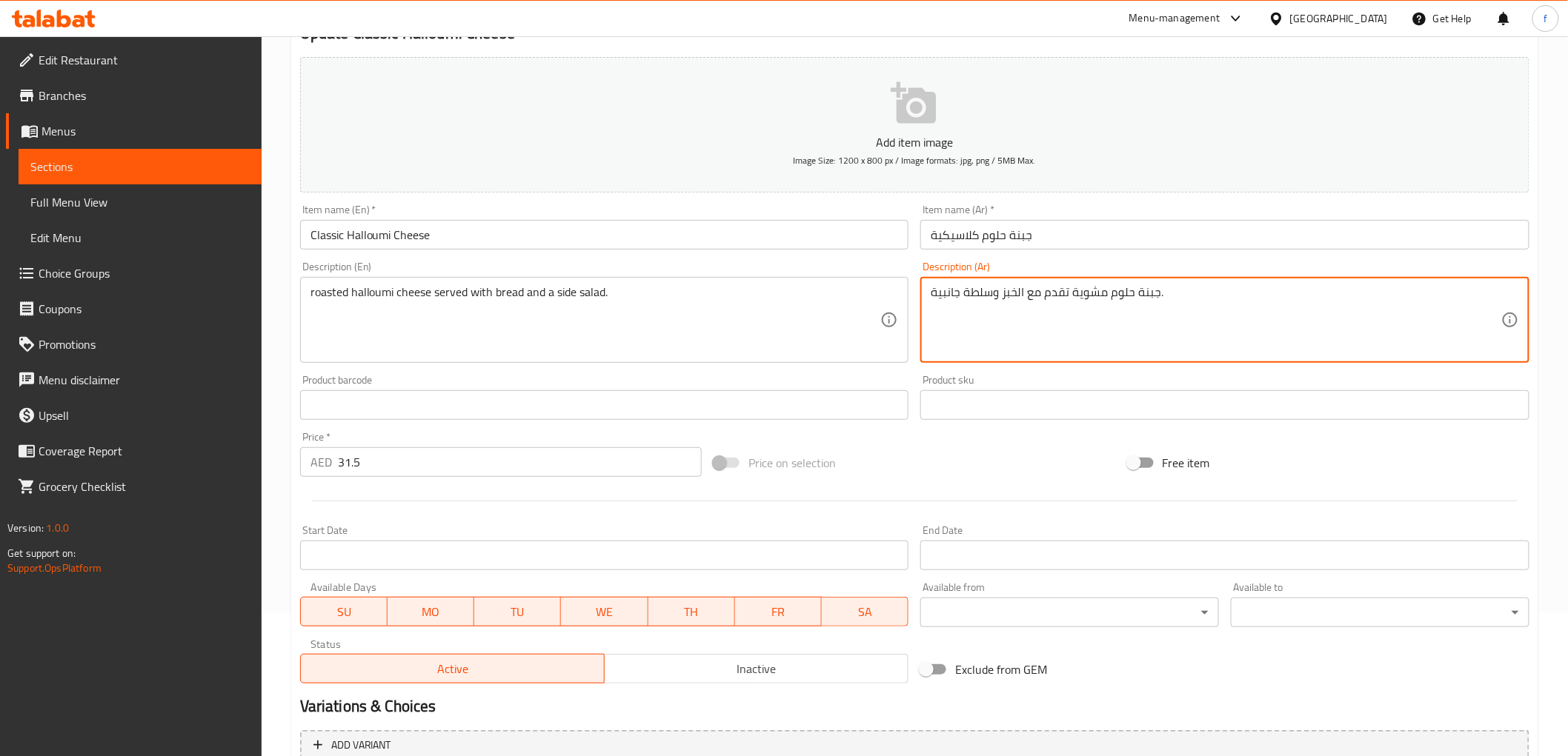
scroll to position [277, 0]
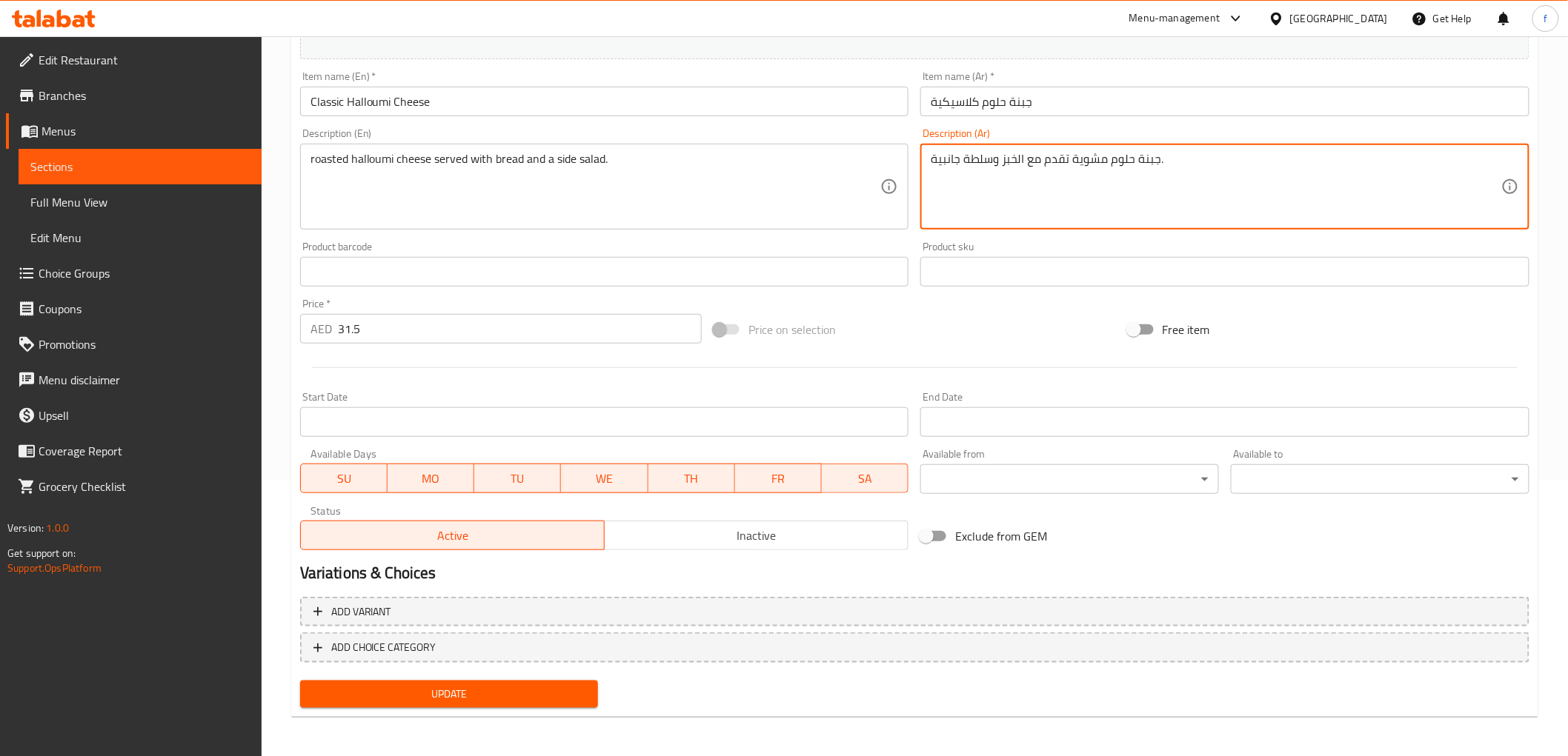
type textarea "جبنة حلوم مشوية تقدم مع الخبز وسلطة جانبية."
click at [526, 681] on button "Update" at bounding box center [449, 694] width 299 height 27
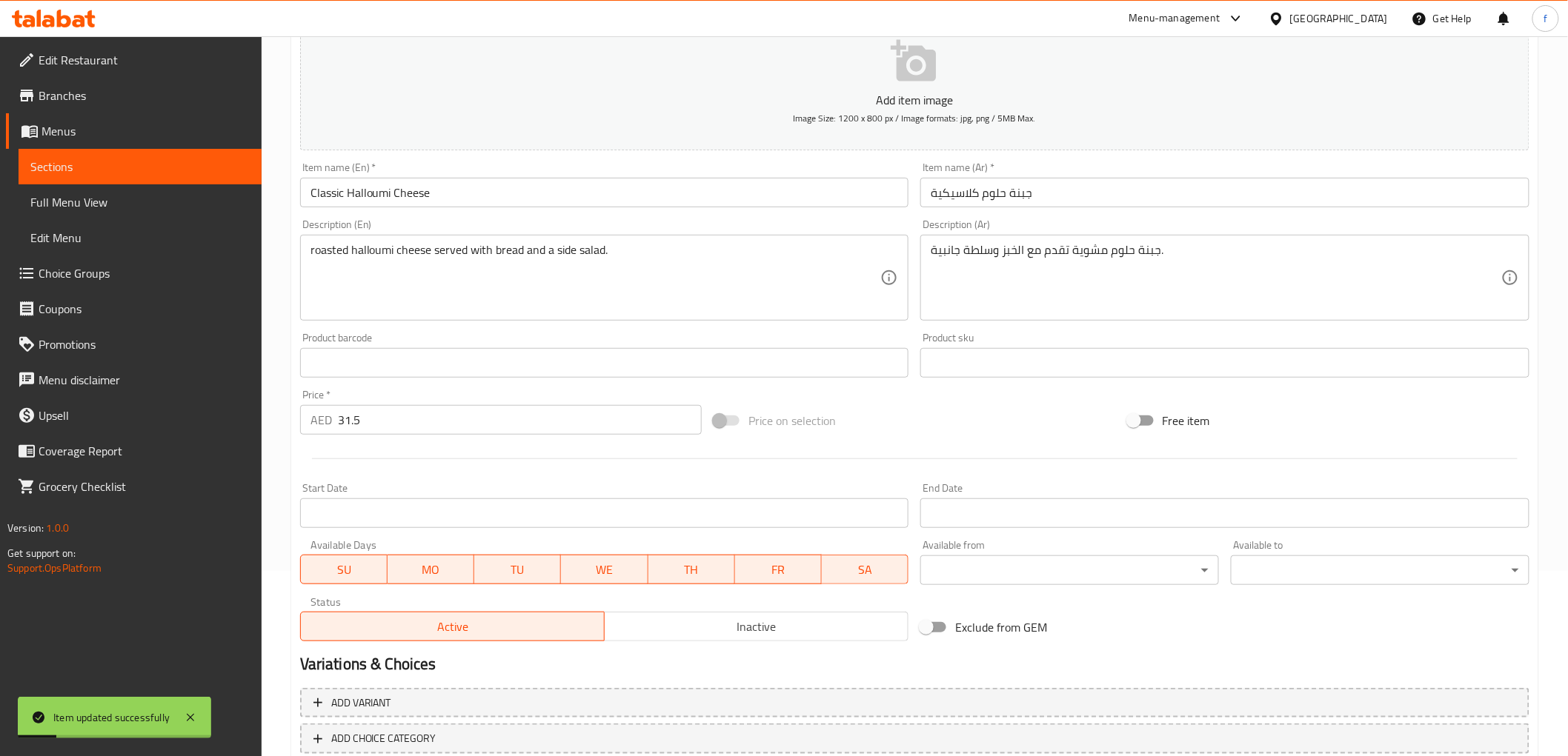
scroll to position [30, 0]
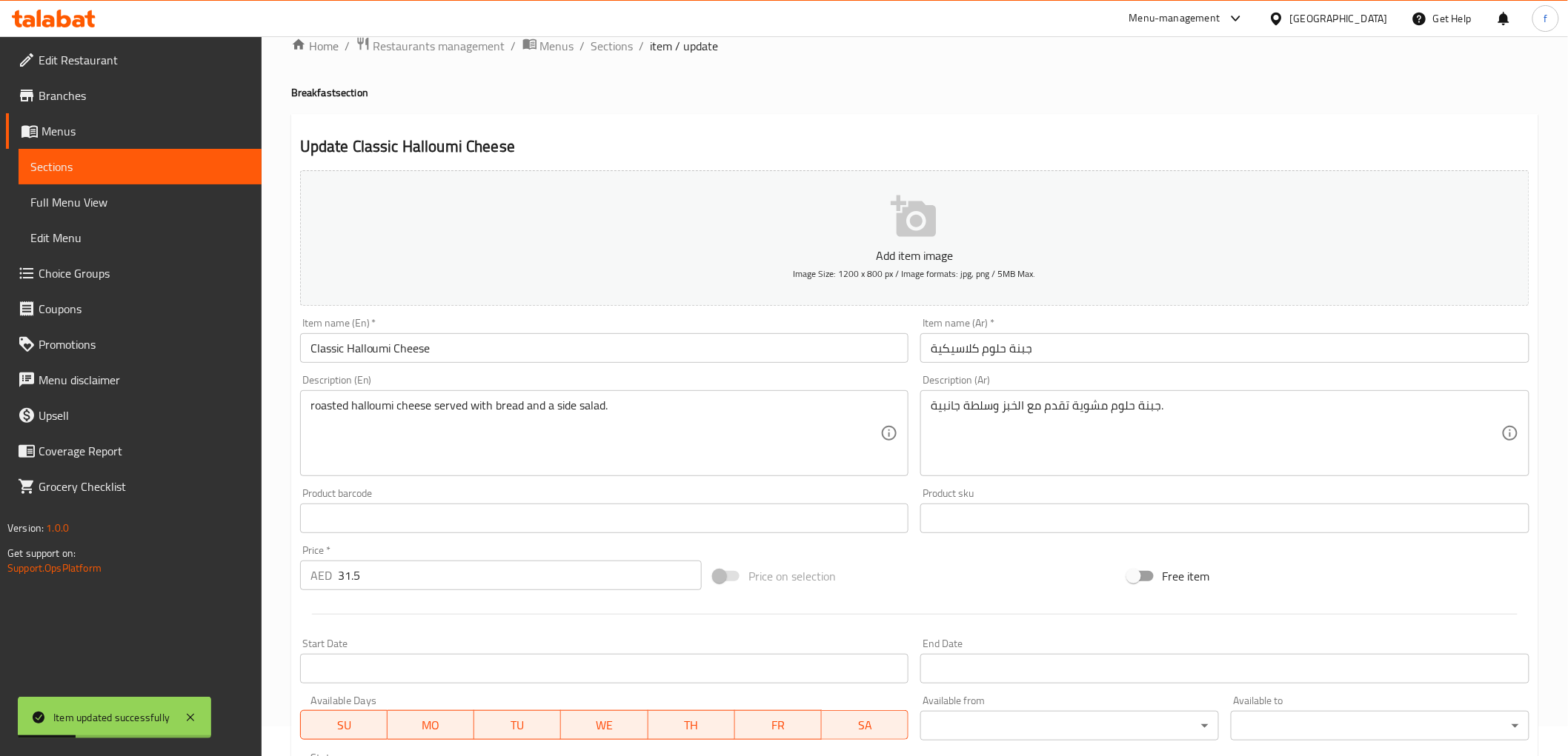
click at [634, 50] on ol "Home / Restaurants management / Menus / Sections / item / update" at bounding box center [915, 45] width 1247 height 19
click at [623, 49] on span "Sections" at bounding box center [611, 45] width 42 height 18
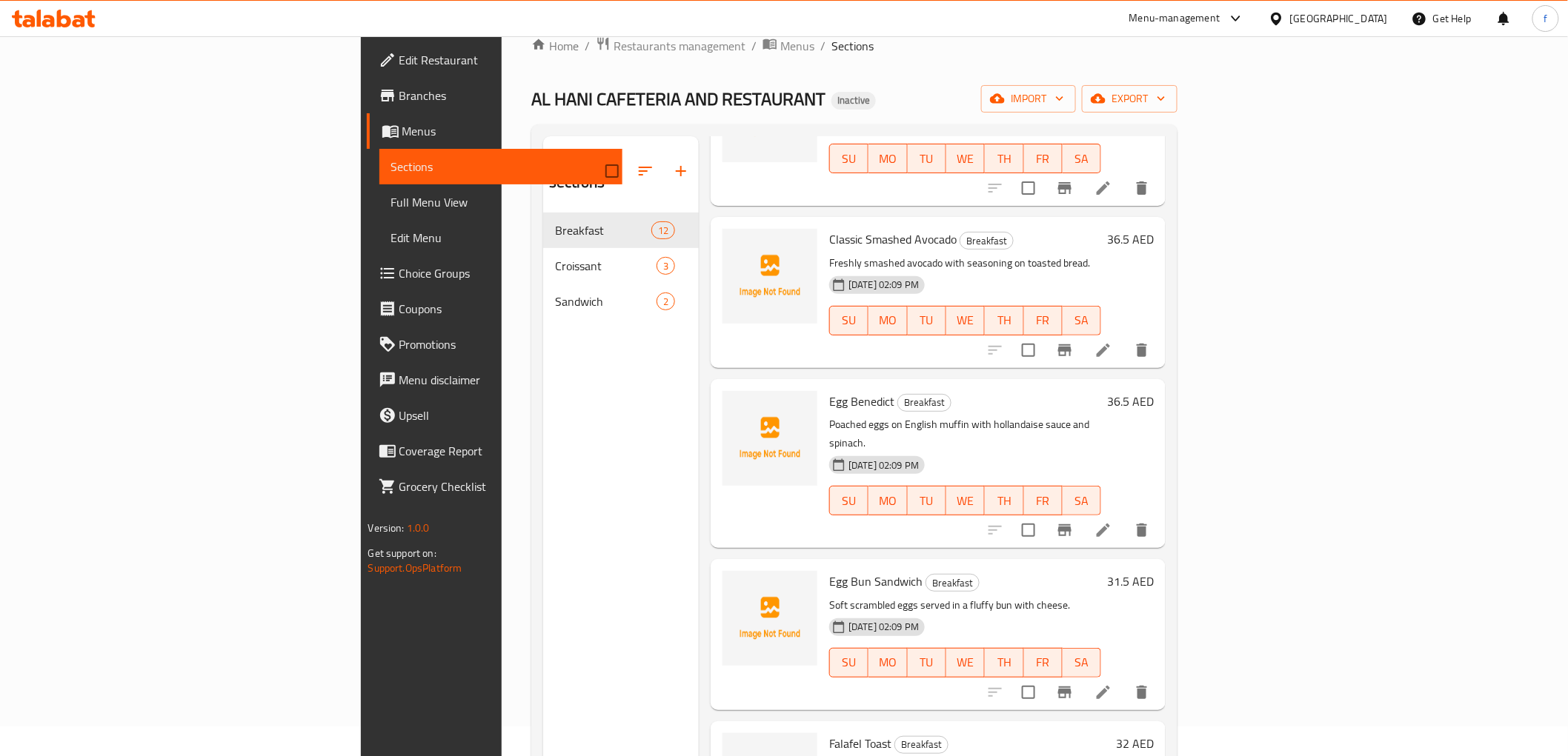
scroll to position [411, 0]
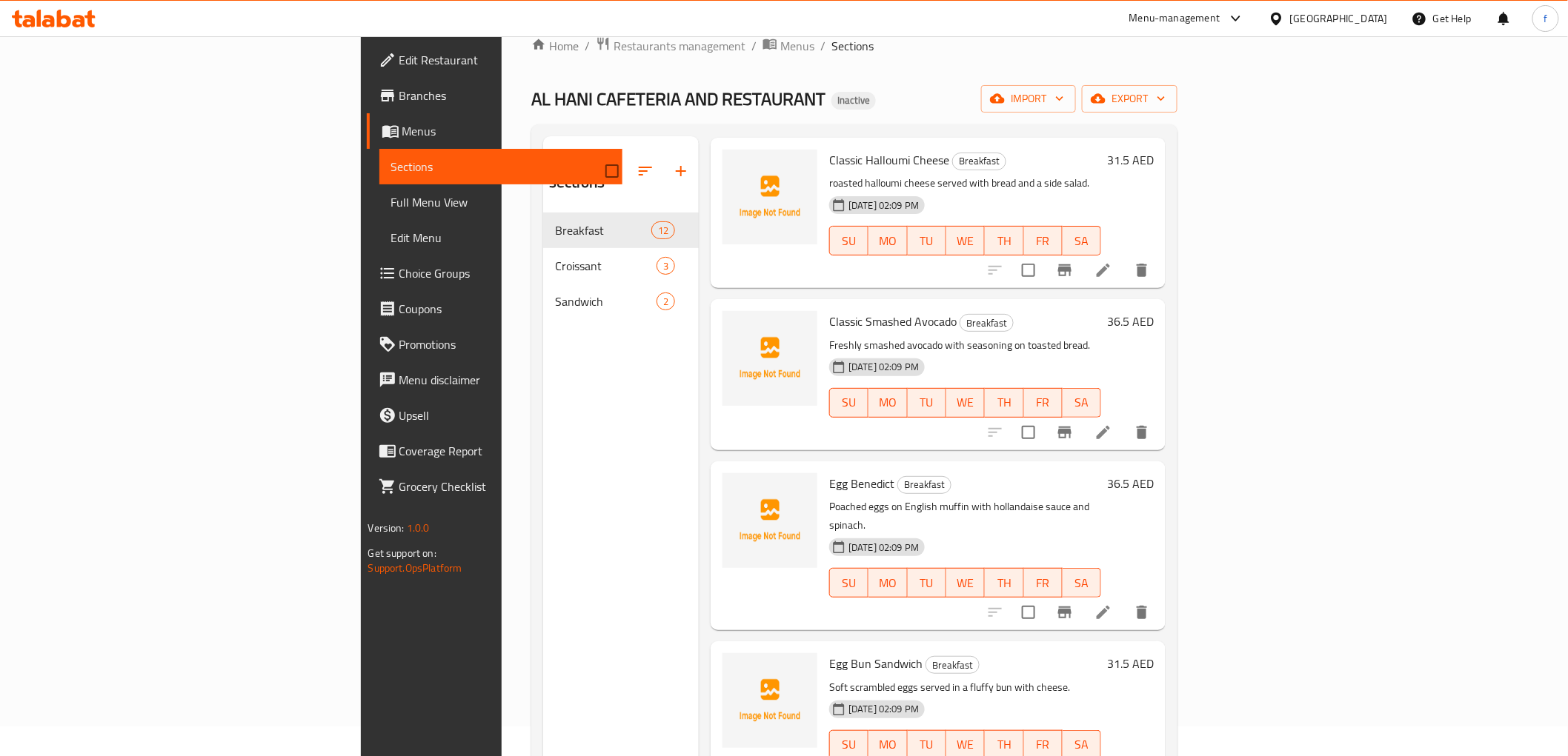
click at [1112, 424] on icon at bounding box center [1103, 432] width 18 height 18
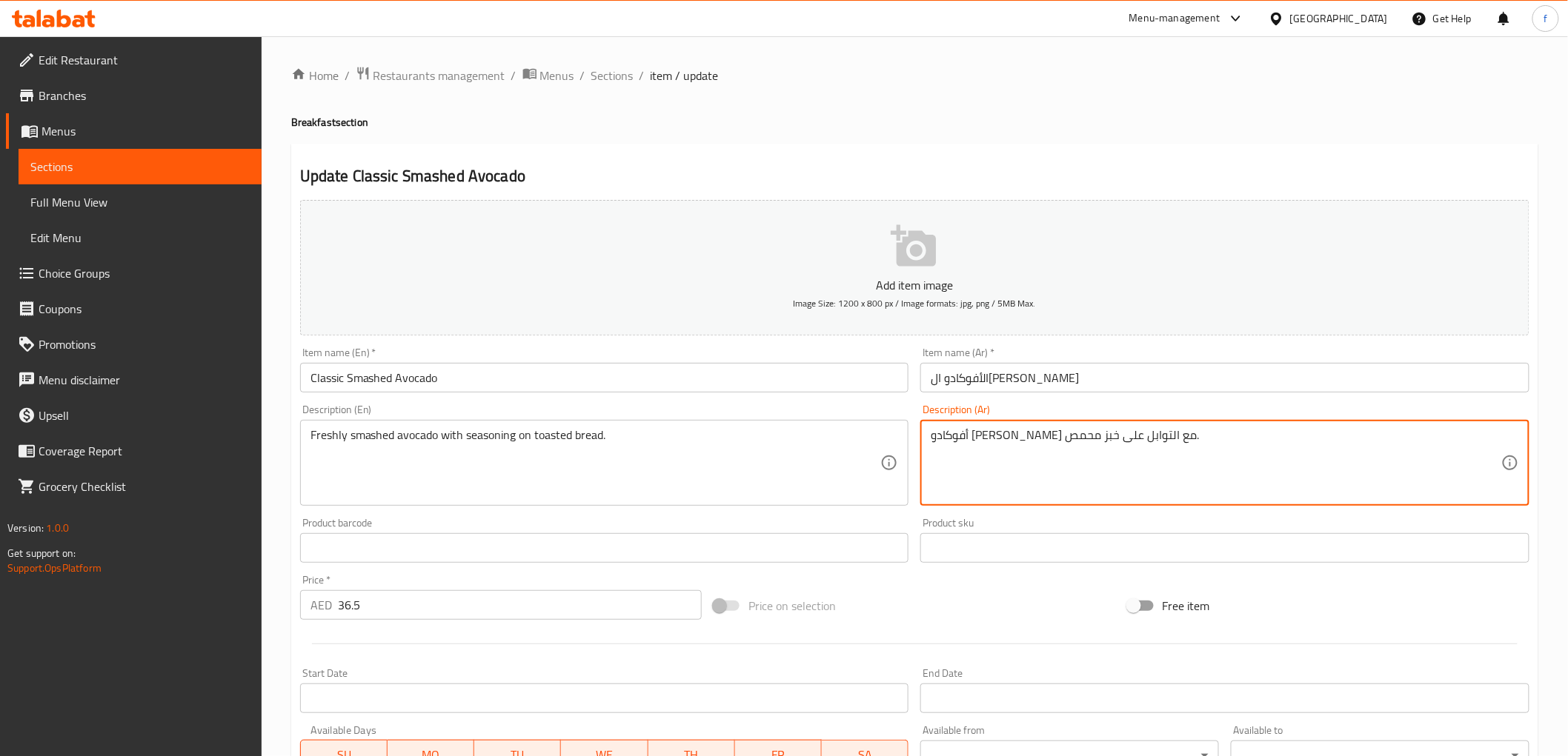
drag, startPoint x: 1094, startPoint y: 438, endPoint x: 1130, endPoint y: 436, distance: 36.1
type textarea "أفوكادو سماشد طازج مع التوابل على خبز محمص."
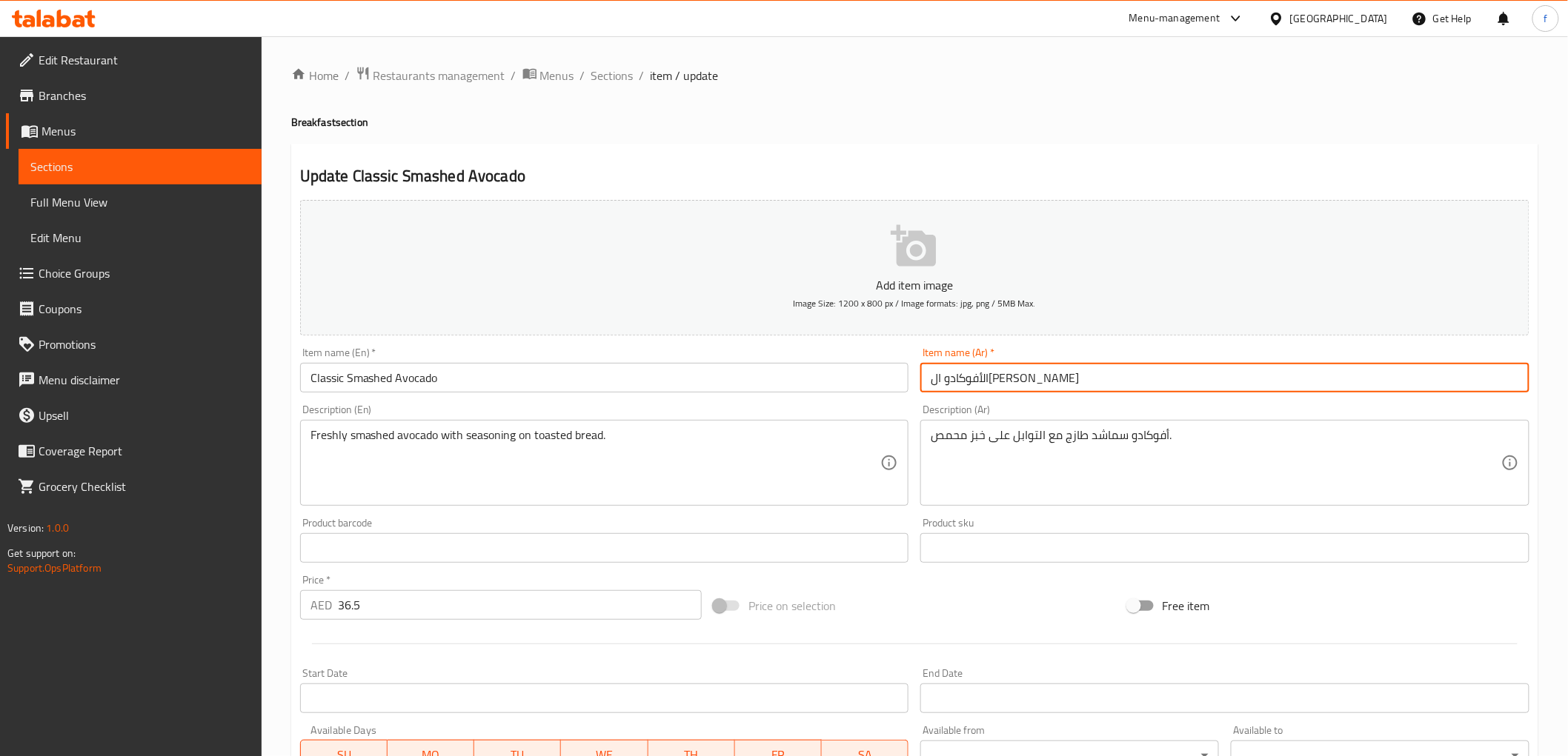
drag, startPoint x: 990, startPoint y: 380, endPoint x: 1037, endPoint y: 385, distance: 47.3
click at [1037, 385] on input "الأفوكادو ال[PERSON_NAME]" at bounding box center [1225, 378] width 609 height 30
click at [979, 381] on input "الأفوكادو سماشد الكلاسيكي" at bounding box center [1225, 378] width 609 height 30
click at [1062, 381] on input "الأفوكادو سماشد كلاسيكي" at bounding box center [1225, 378] width 609 height 30
click at [1058, 380] on input "لأفوكادو سماشد كلاسيكي" at bounding box center [1225, 378] width 609 height 30
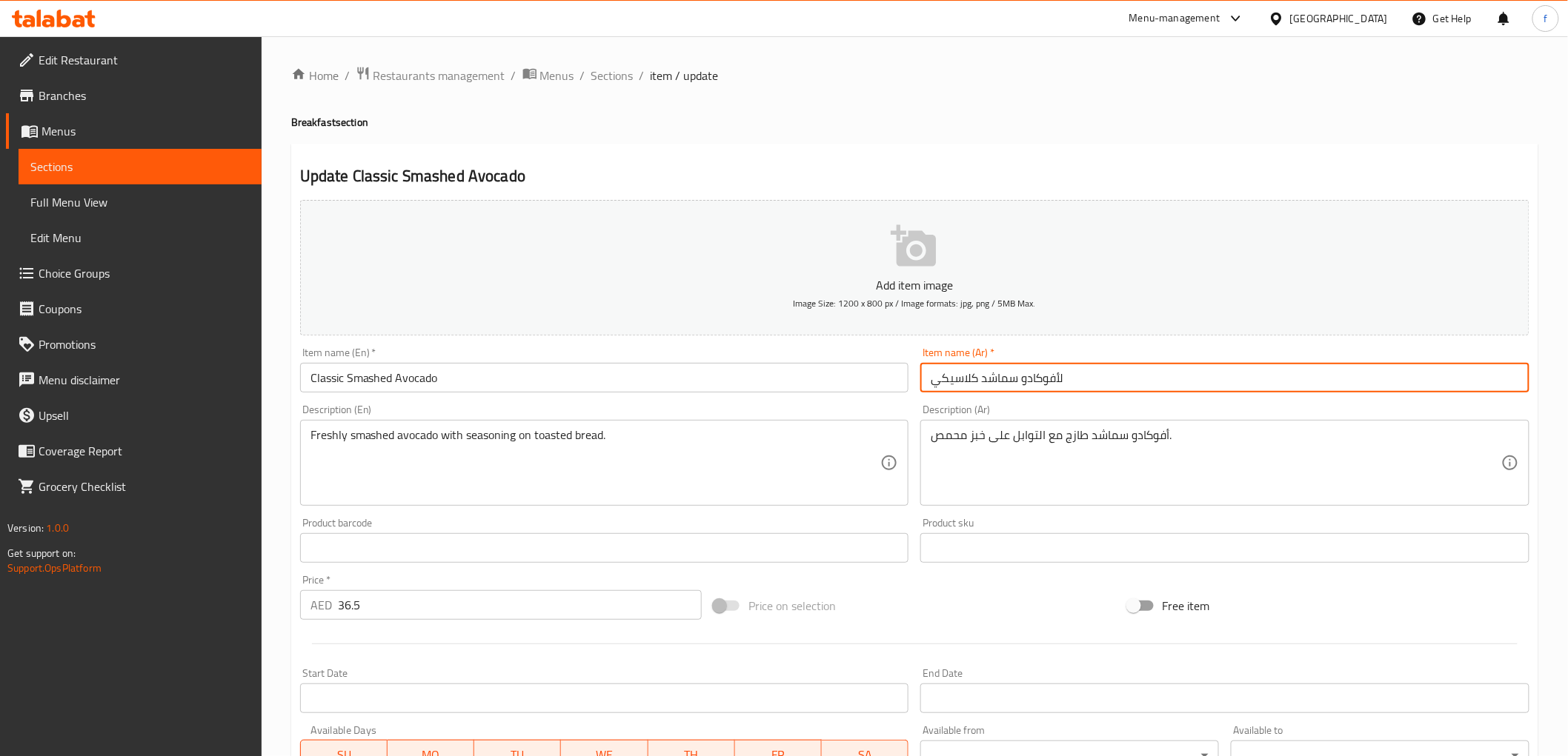
click at [1059, 380] on input "لأفوكادو سماشد كلاسيكي" at bounding box center [1225, 378] width 609 height 30
click at [1067, 387] on input "أفوكادو سماشد كلاسيكي" at bounding box center [1225, 378] width 609 height 30
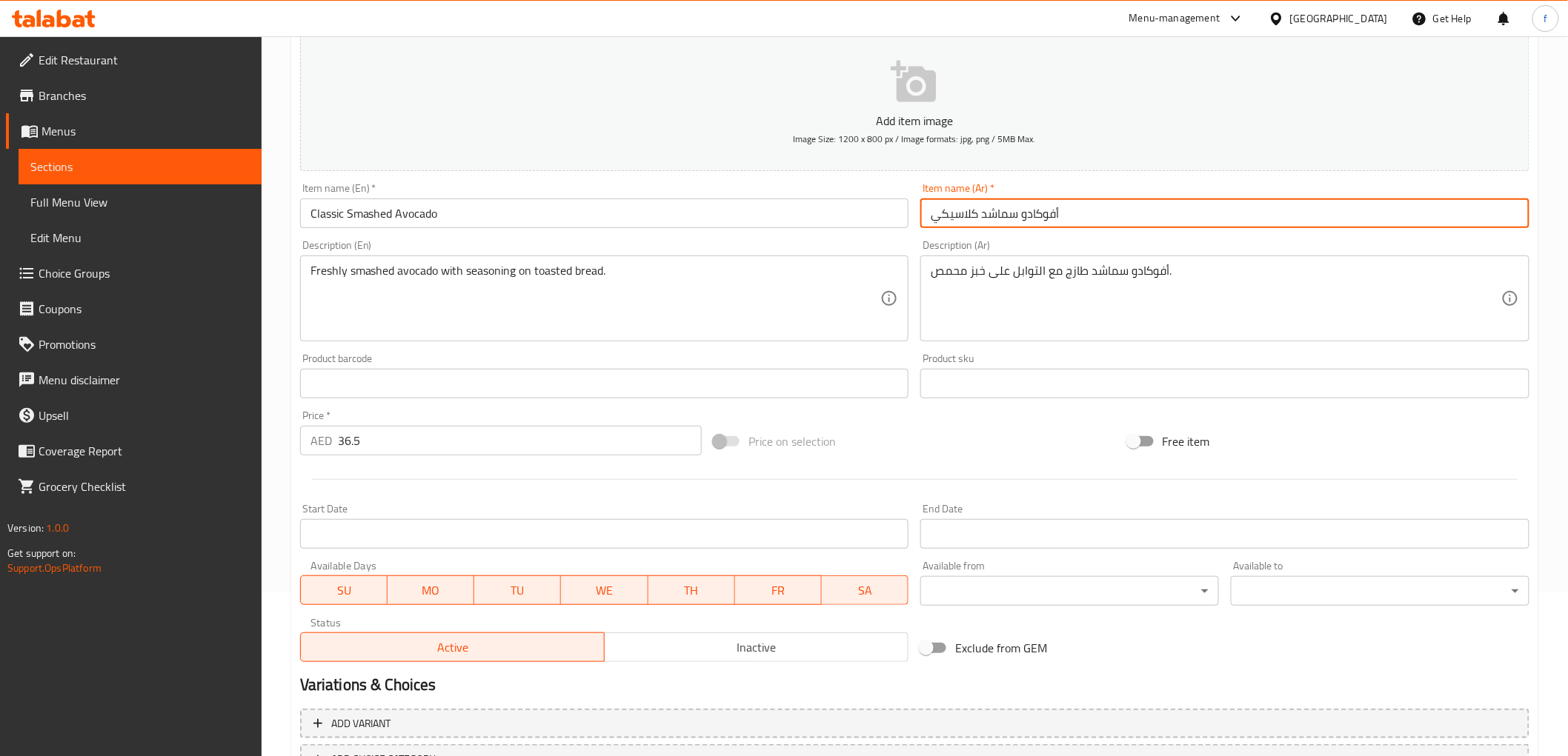
scroll to position [277, 0]
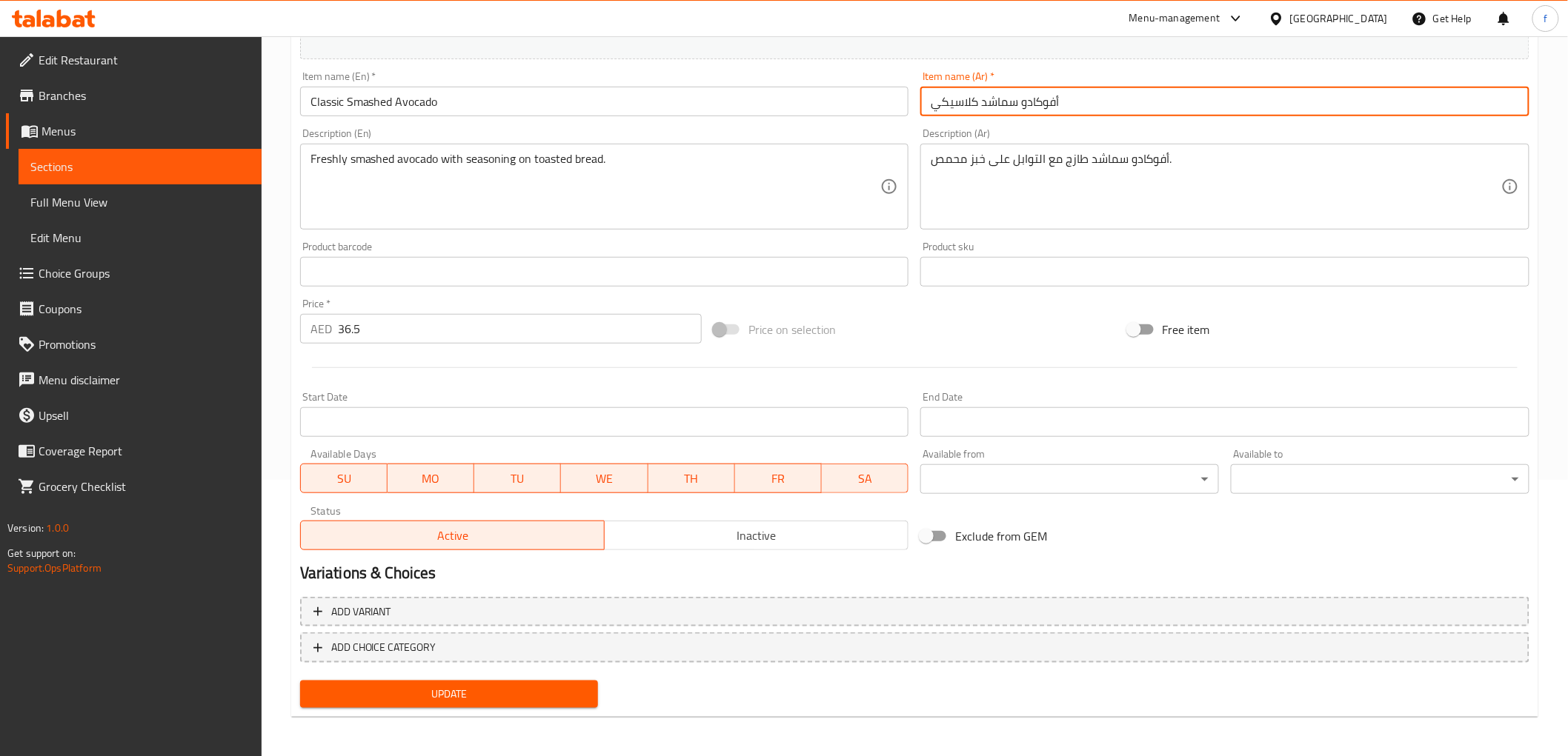
type input "أفوكادو سماشد كلاسيكي"
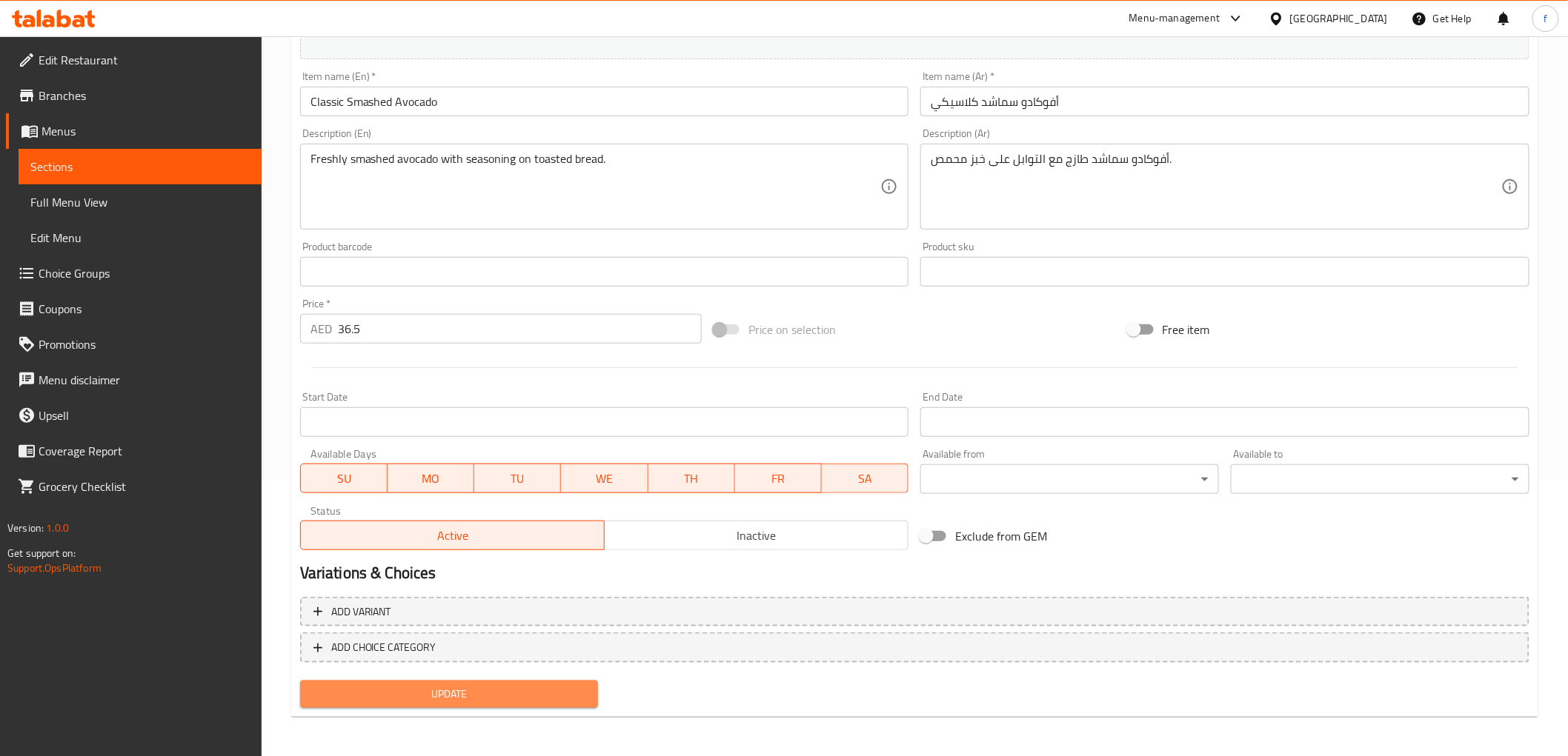
click at [426, 695] on span "Update" at bounding box center [449, 694] width 275 height 19
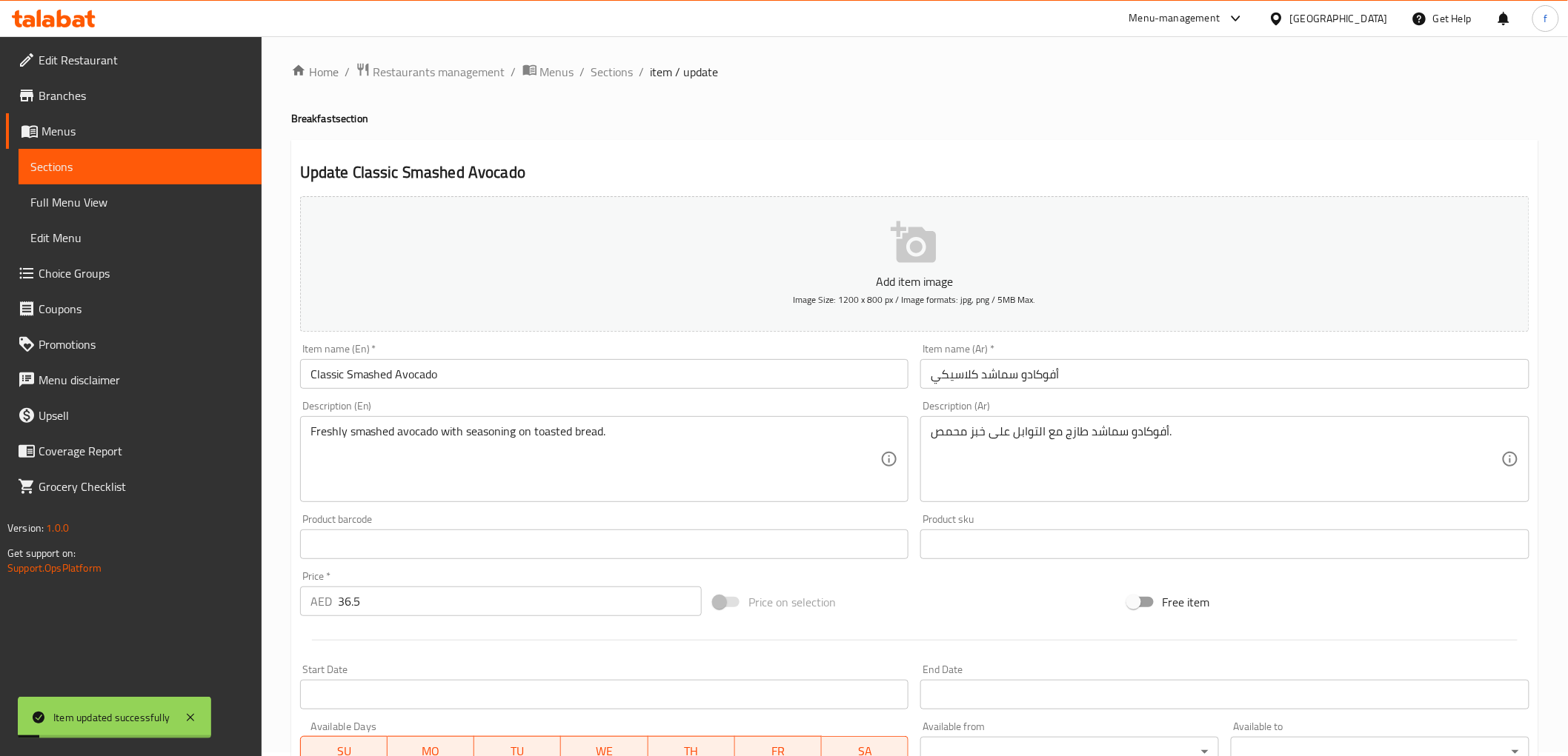
scroll to position [0, 0]
click at [625, 76] on span "Sections" at bounding box center [611, 75] width 42 height 18
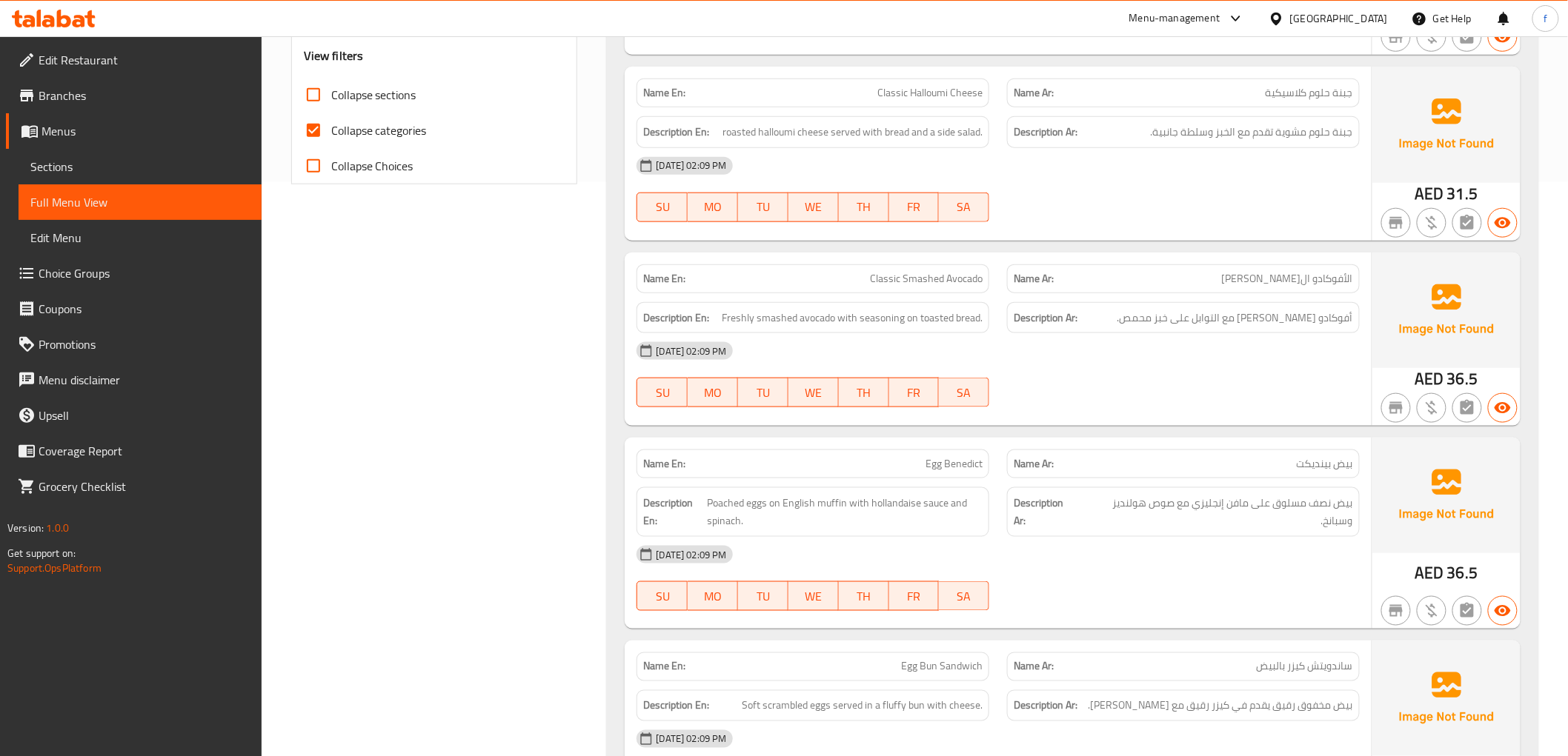
scroll to position [575, 0]
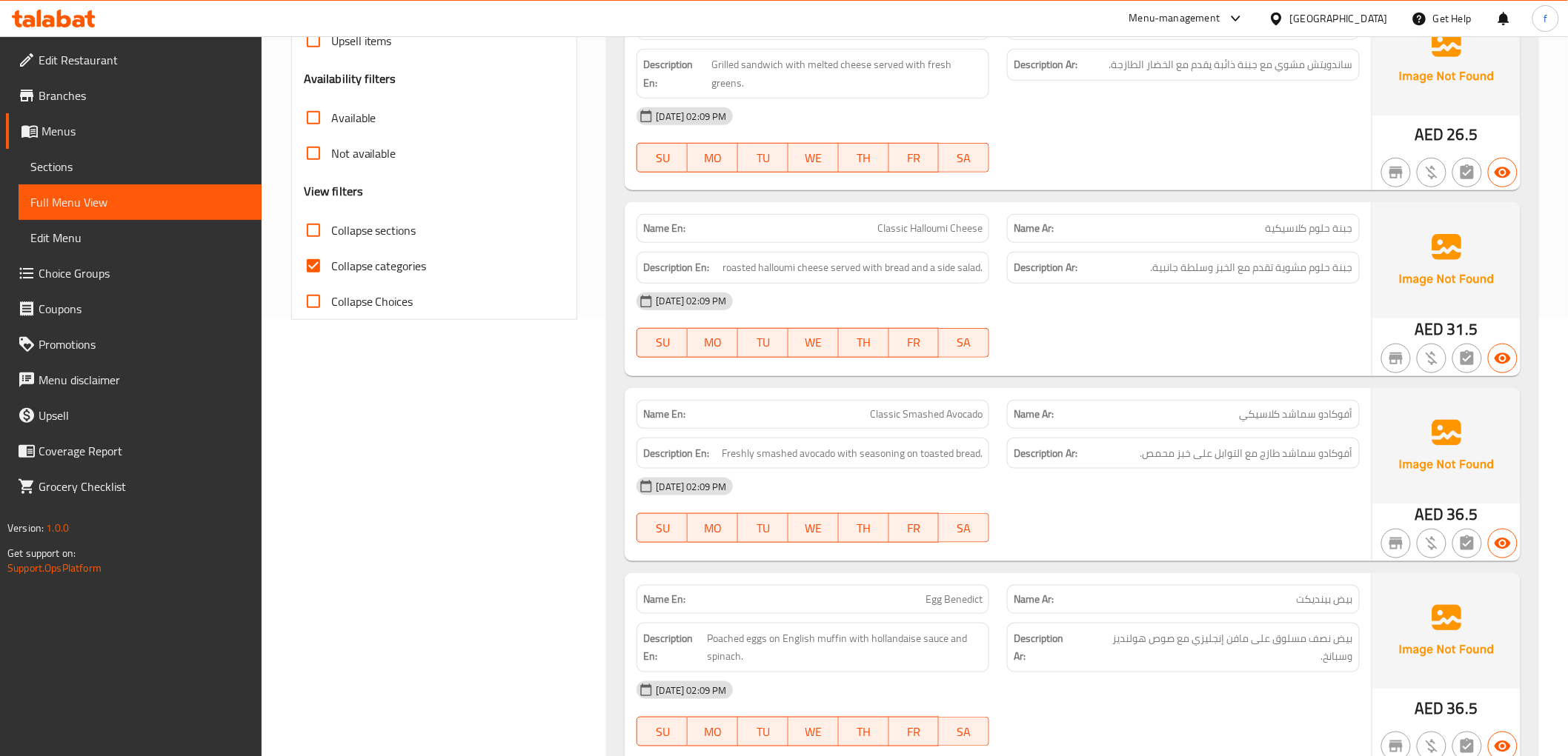
scroll to position [411, 0]
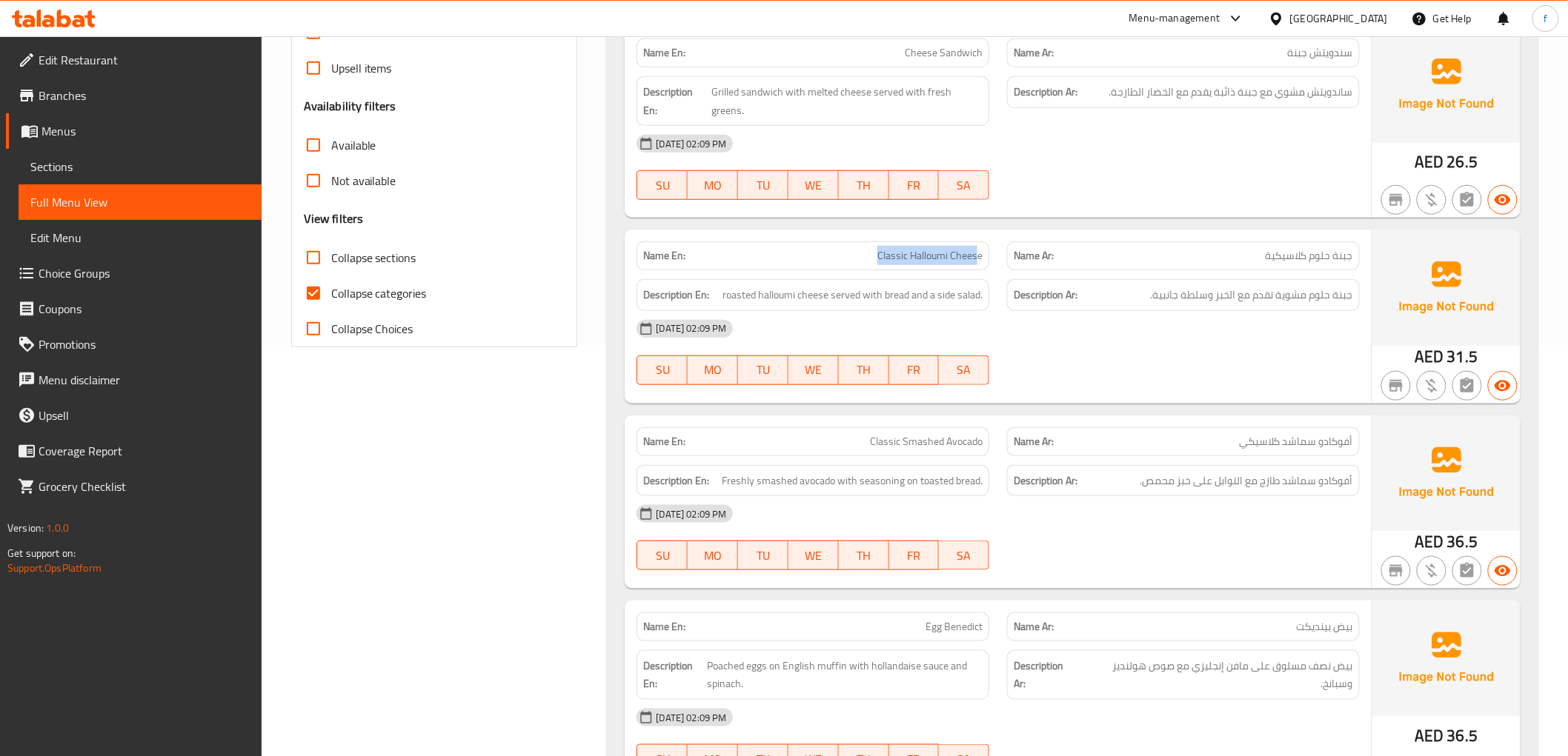
drag, startPoint x: 879, startPoint y: 239, endPoint x: 978, endPoint y: 241, distance: 99.0
click at [978, 248] on span "Classic Halloumi Cheese" at bounding box center [929, 256] width 105 height 15
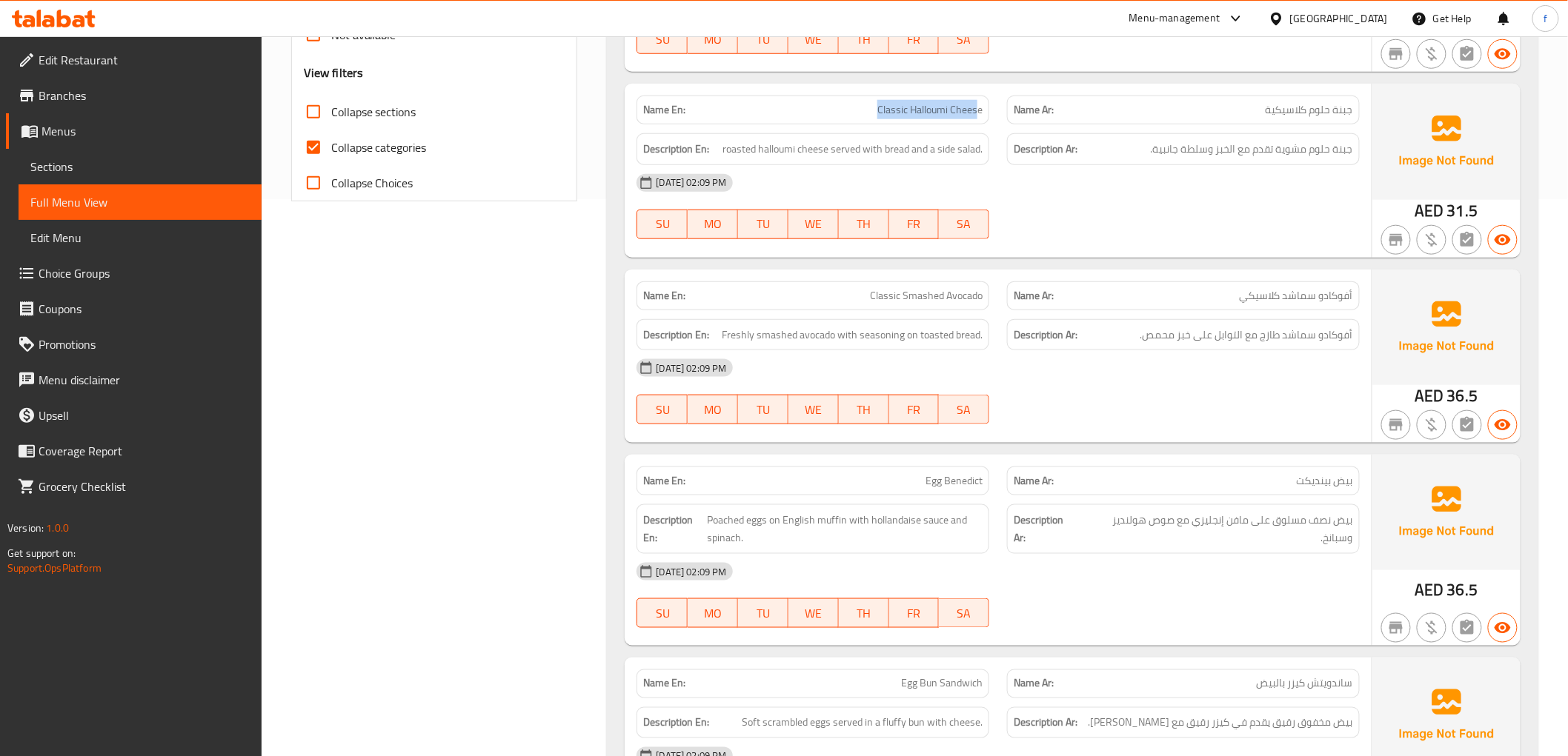
scroll to position [493, 0]
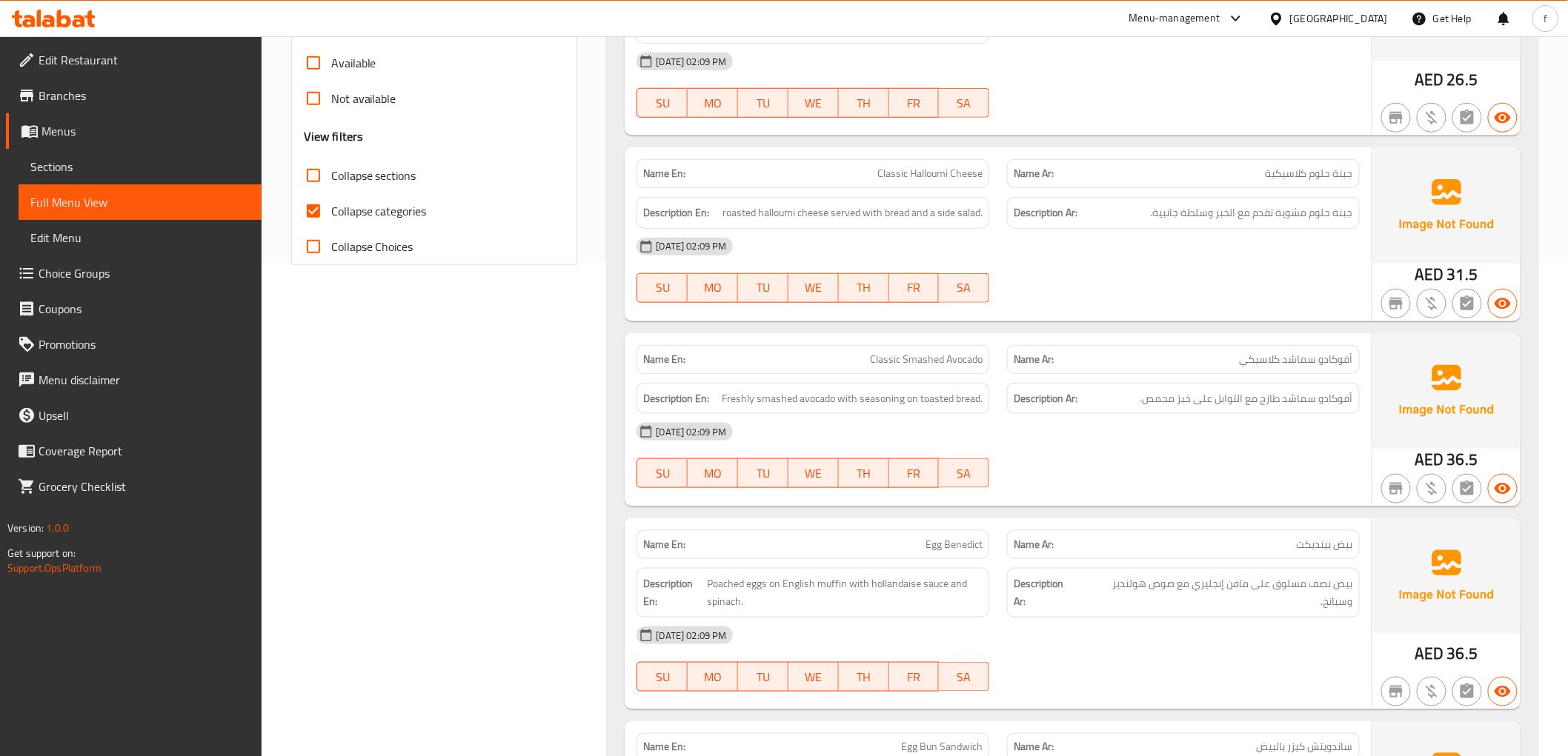
click at [1301, 164] on div "Name Ar: جبنة حلوم كلاسيكية" at bounding box center [1183, 174] width 353 height 29
drag, startPoint x: 912, startPoint y: 157, endPoint x: 954, endPoint y: 152, distance: 42.3
click at [954, 166] on span "Classic Halloumi Cheese" at bounding box center [929, 174] width 105 height 15
click at [1190, 166] on p "Name Ar: جبنة حلوم كلاسيكية" at bounding box center [1183, 174] width 339 height 15
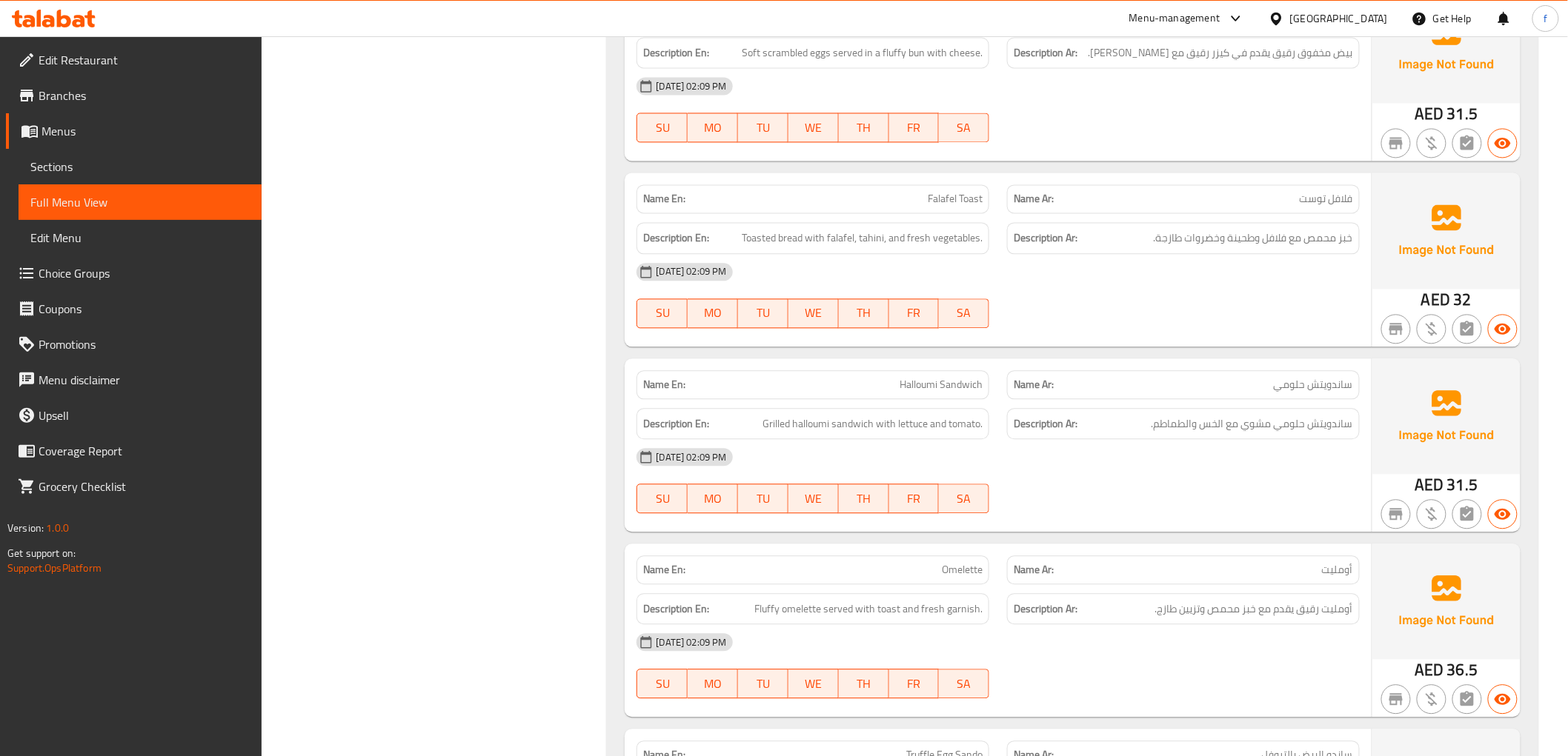
scroll to position [1234, 0]
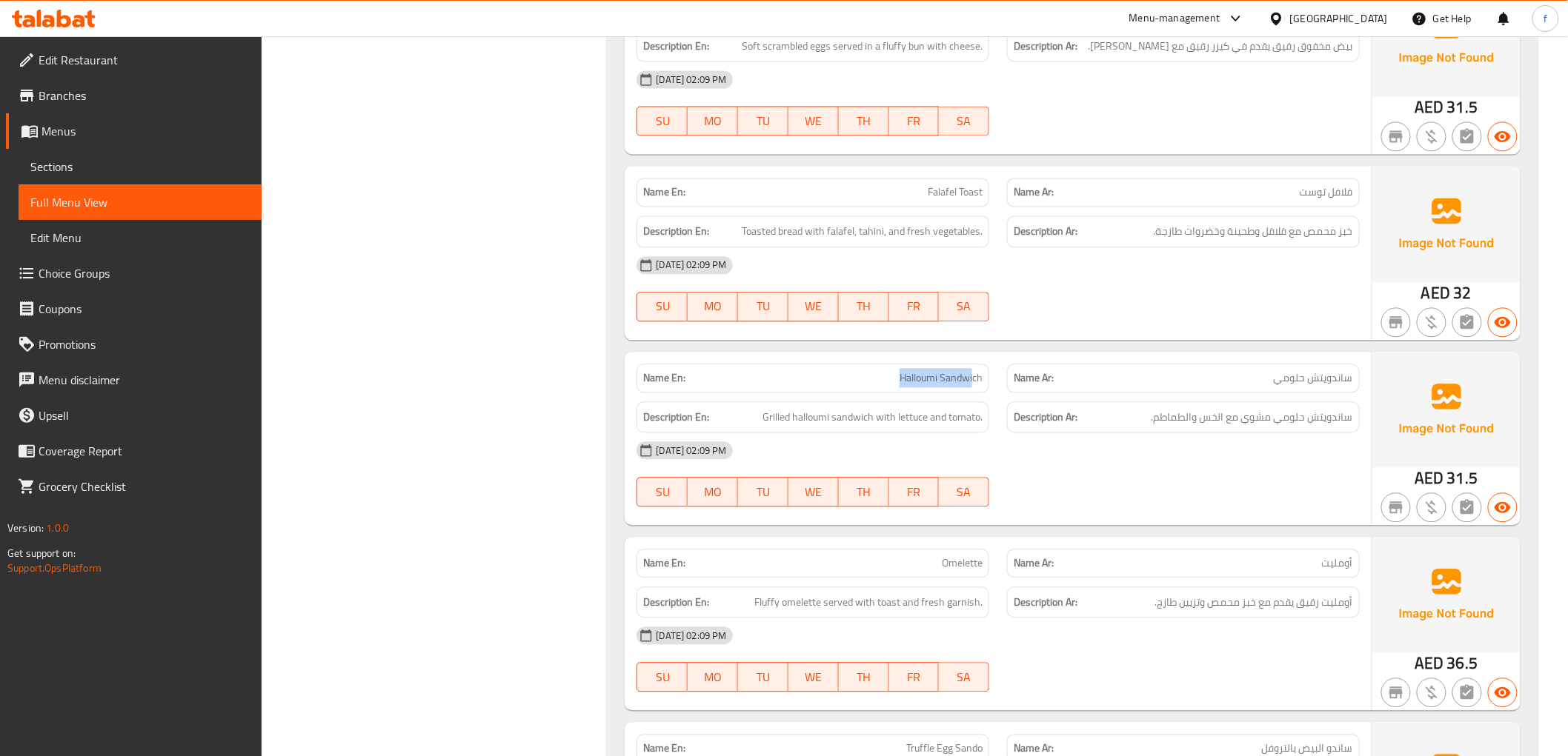
drag, startPoint x: 900, startPoint y: 360, endPoint x: 973, endPoint y: 354, distance: 73.2
click at [973, 371] on span "Halloumi Sandwich" at bounding box center [940, 378] width 83 height 15
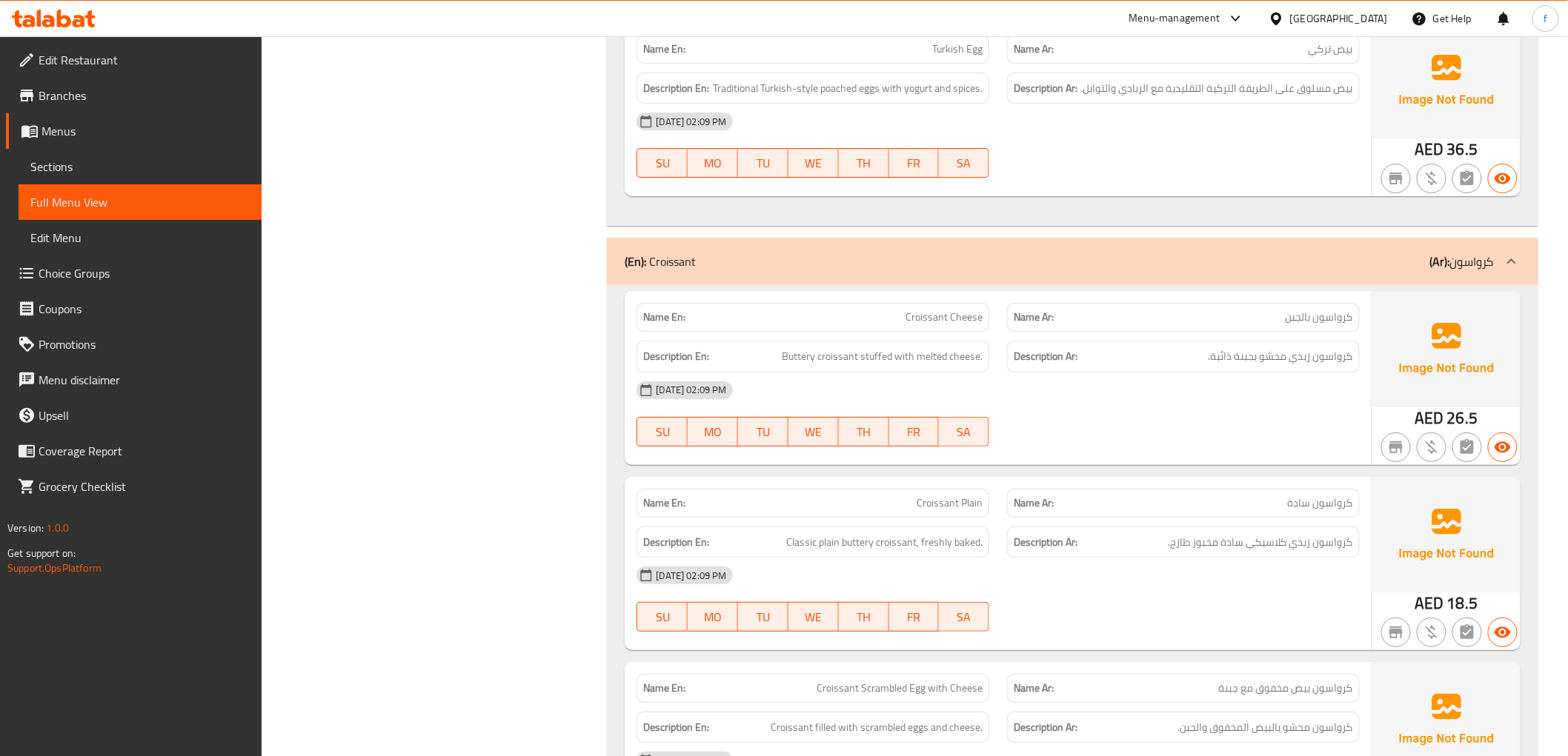
scroll to position [2387, 0]
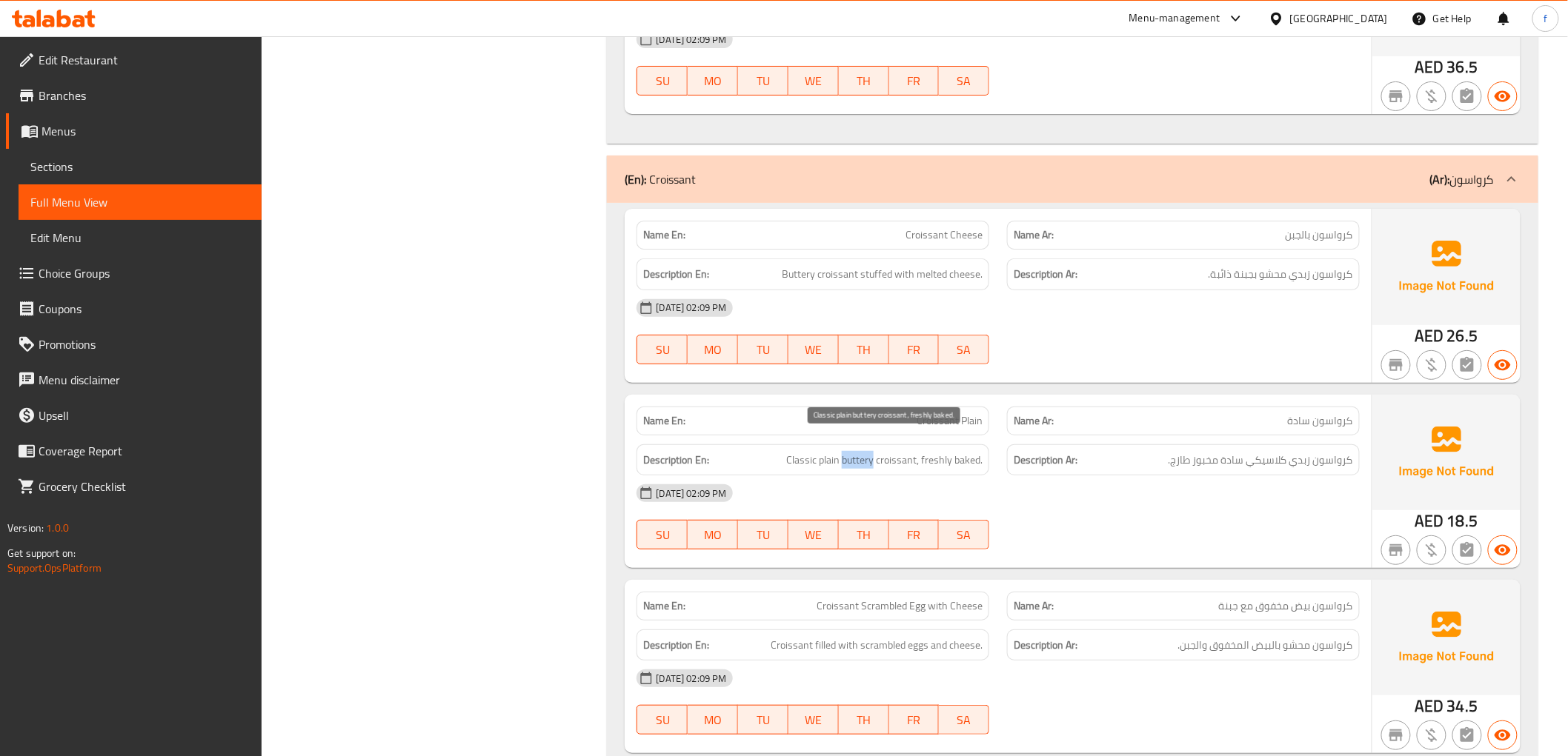
drag, startPoint x: 846, startPoint y: 442, endPoint x: 874, endPoint y: 442, distance: 28.0
click at [874, 451] on span "Classic plain buttery croissant, freshly baked." at bounding box center [884, 461] width 196 height 19
click at [946, 414] on span "Croissant Plain" at bounding box center [949, 421] width 66 height 15
drag, startPoint x: 844, startPoint y: 448, endPoint x: 917, endPoint y: 455, distance: 73.3
click at [917, 455] on div "Description En: Classic plain buttery croissant, freshly baked." at bounding box center [813, 460] width 353 height 32
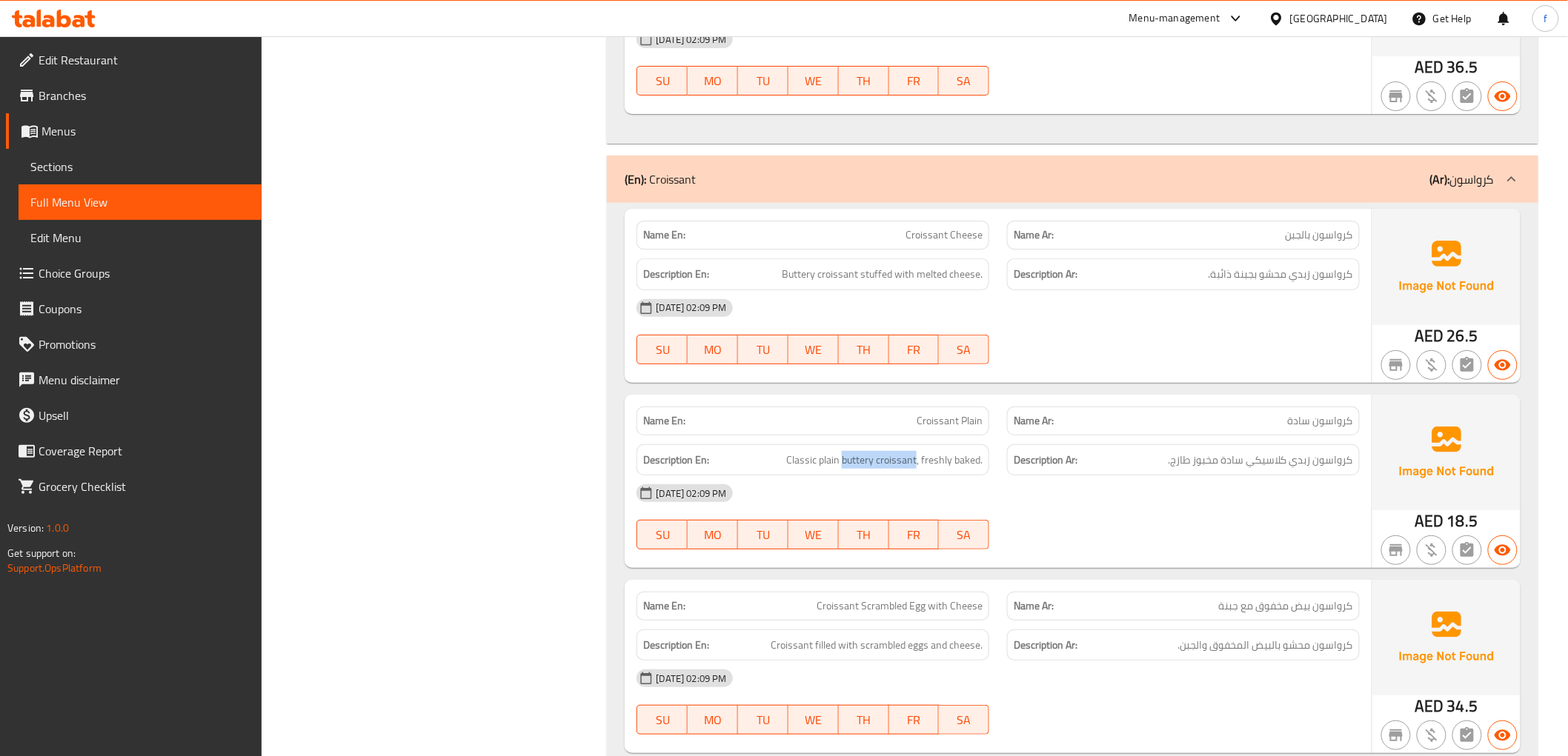
copy span "buttery croissant"
click at [1307, 475] on div "[DATE] 02:09 PM" at bounding box center [998, 493] width 740 height 36
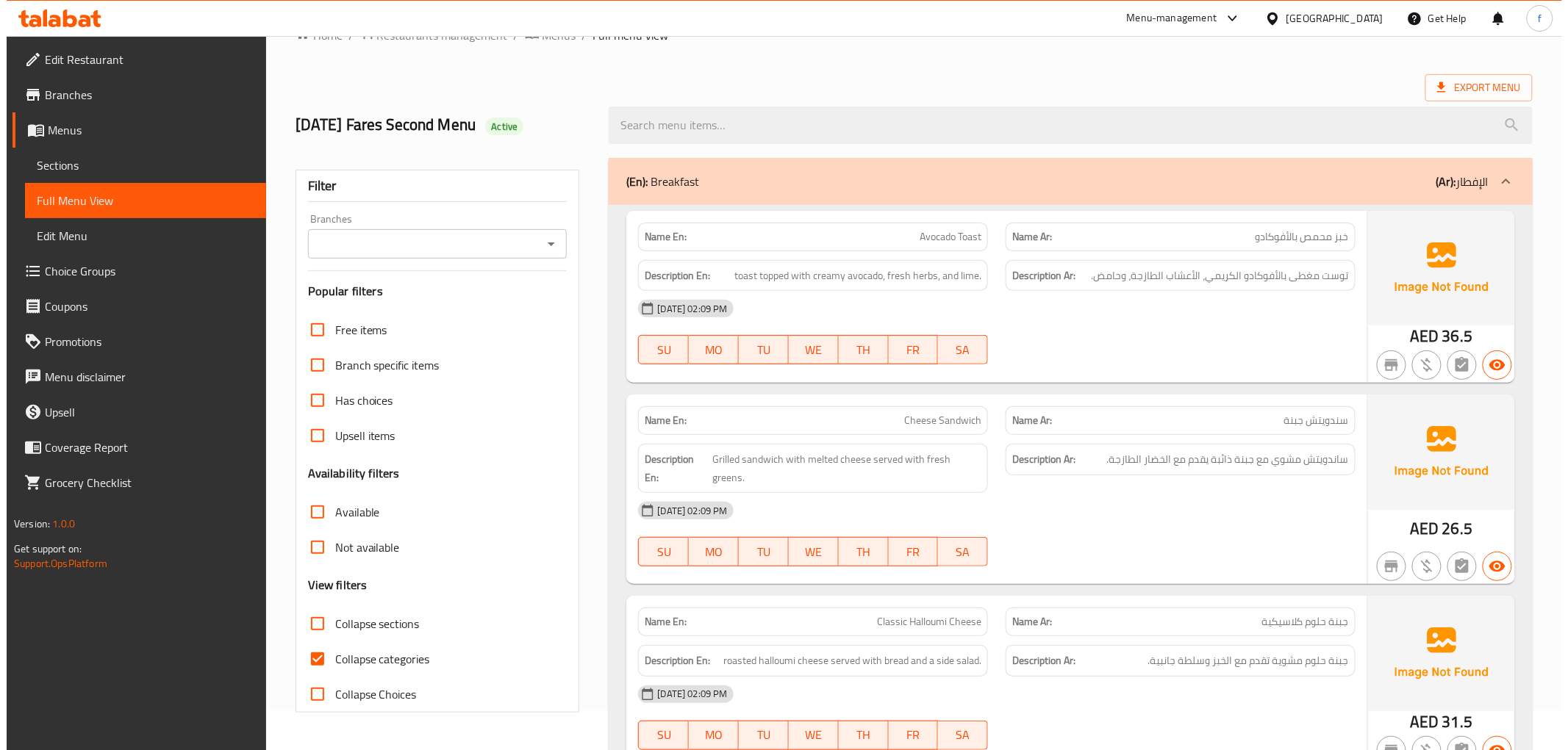
scroll to position [0, 0]
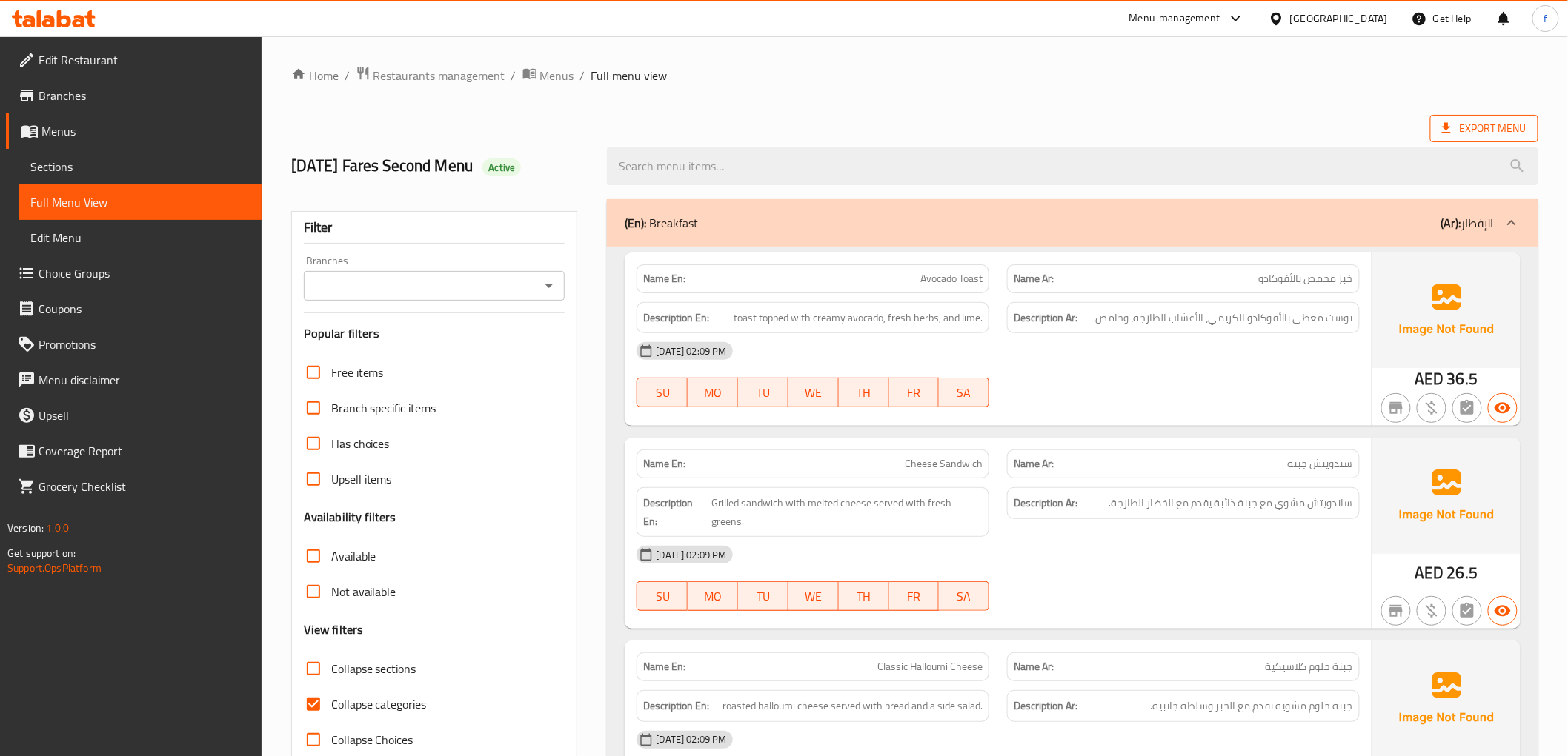
click at [1446, 138] on span "Export Menu" at bounding box center [1484, 128] width 108 height 27
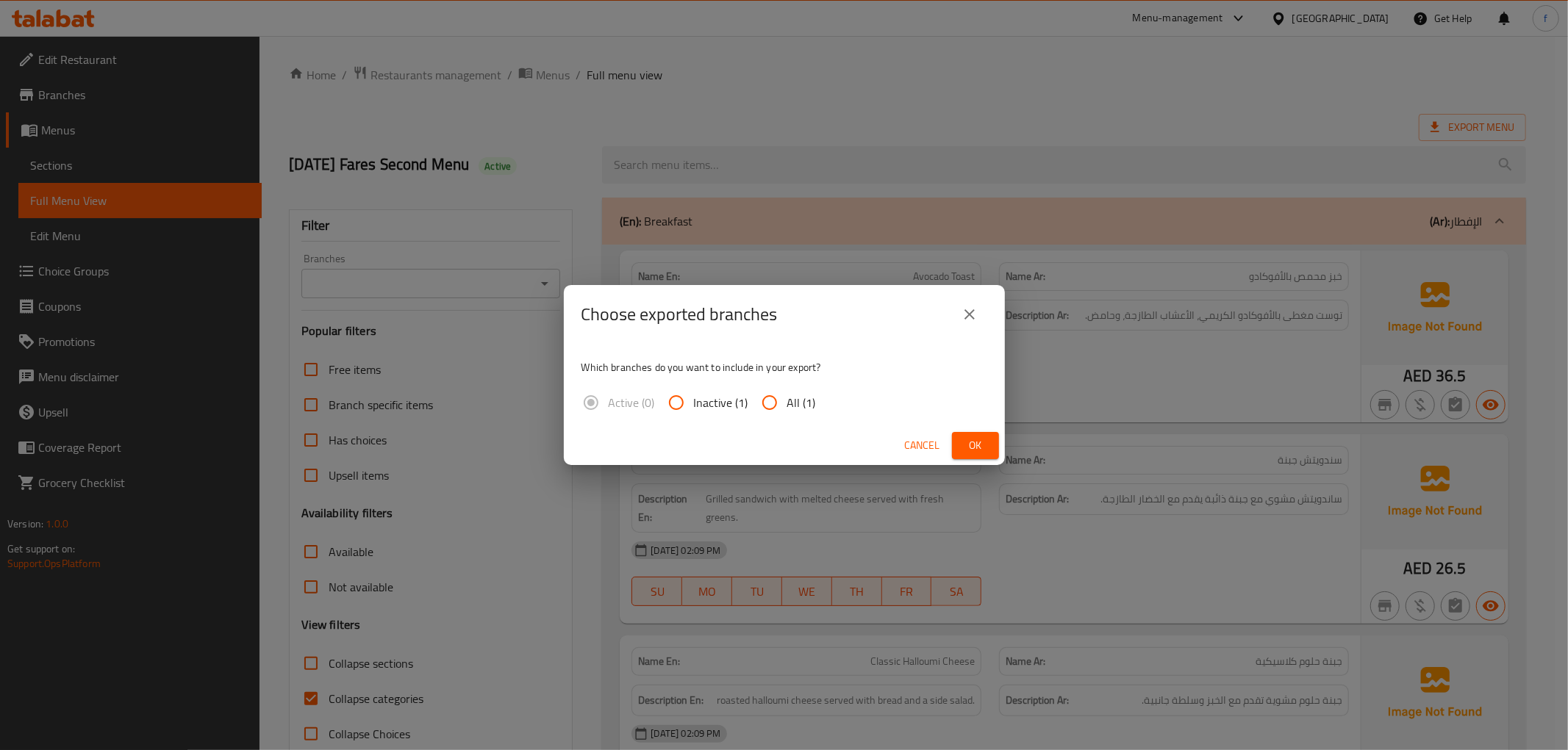
click at [806, 402] on span "All (1)" at bounding box center [802, 403] width 29 height 18
click at [787, 402] on input "All (1)" at bounding box center [770, 403] width 36 height 36
radio input "true"
click at [982, 438] on span "Ok" at bounding box center [975, 446] width 24 height 19
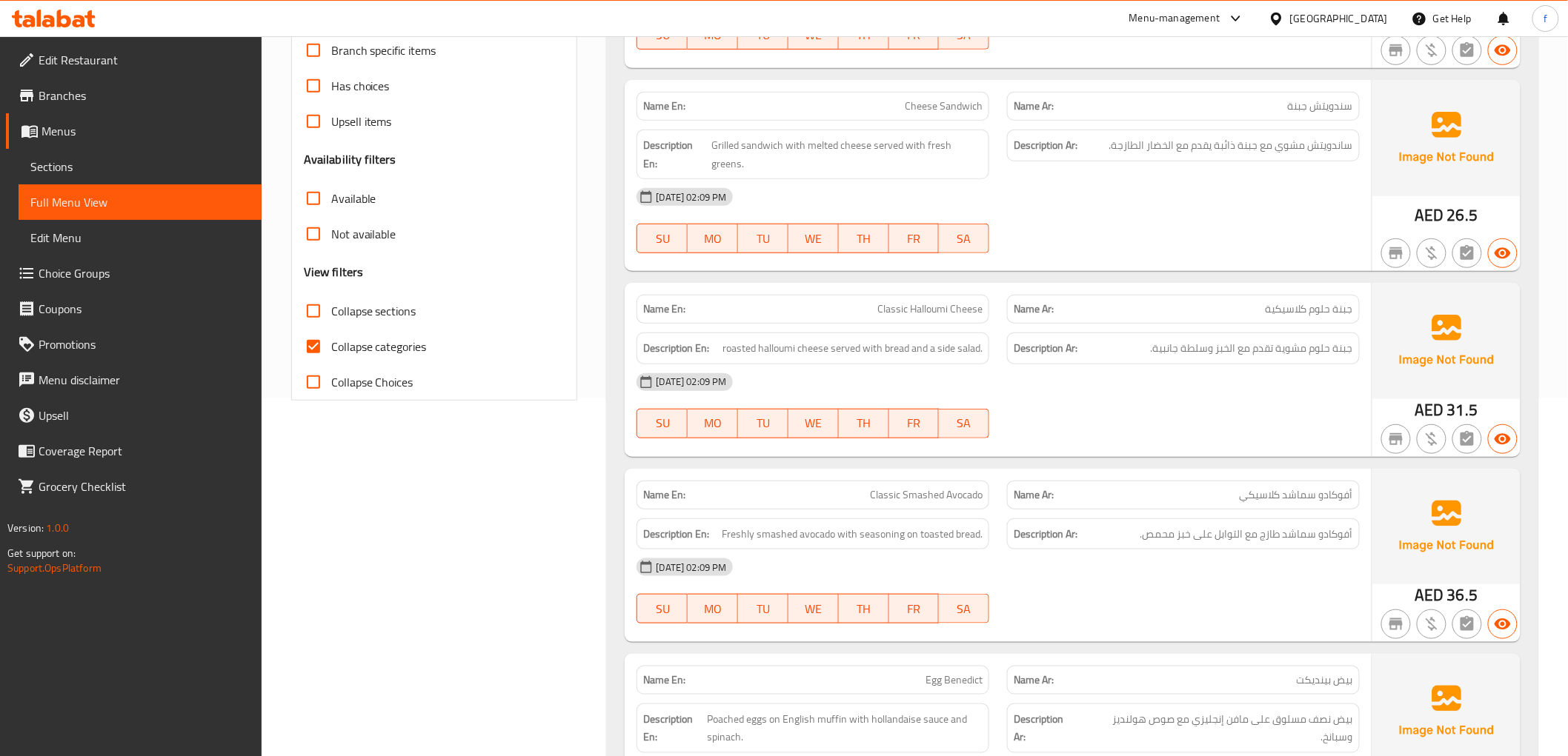
scroll to position [328, 0]
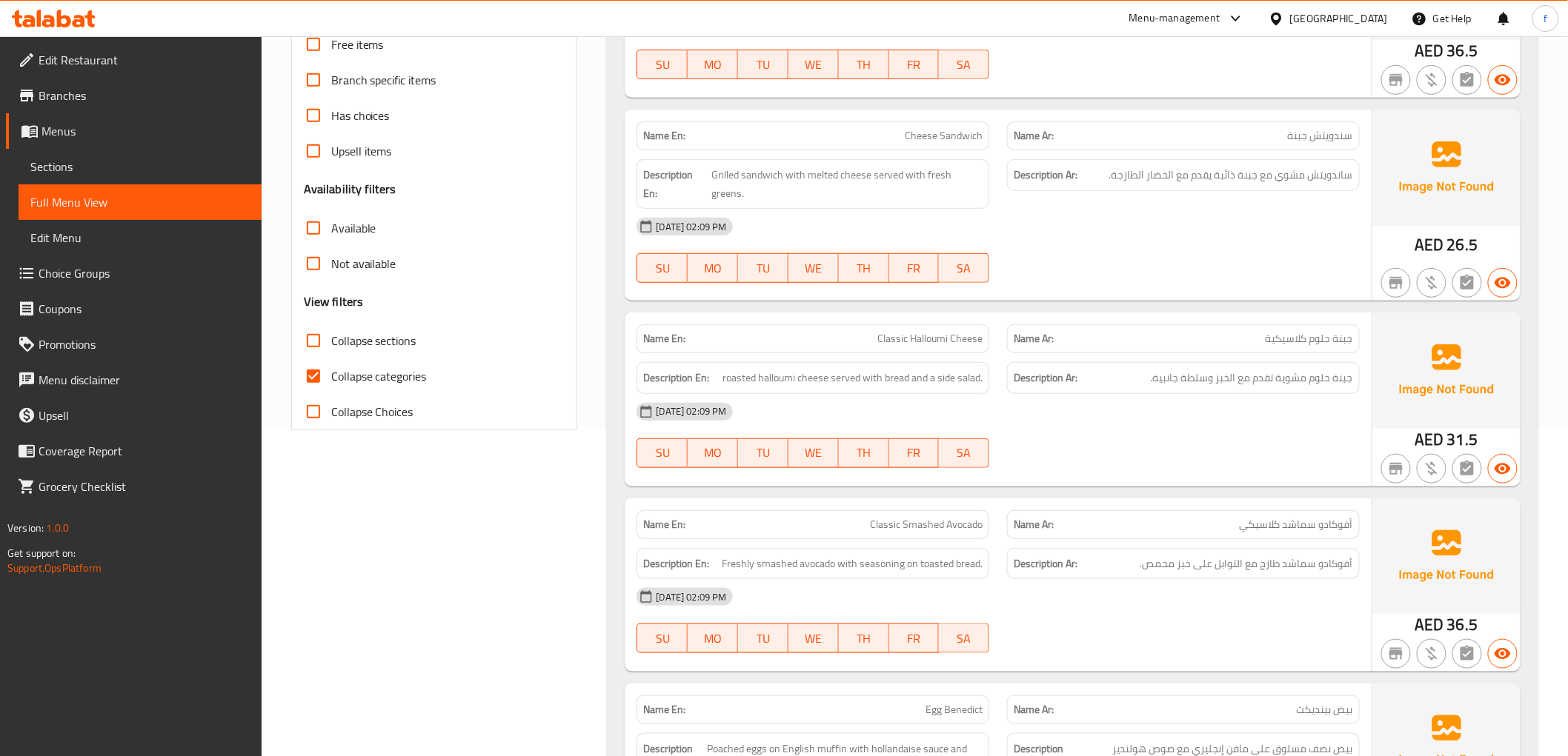
click at [323, 371] on input "Collapse categories" at bounding box center [313, 377] width 36 height 36
checkbox input "false"
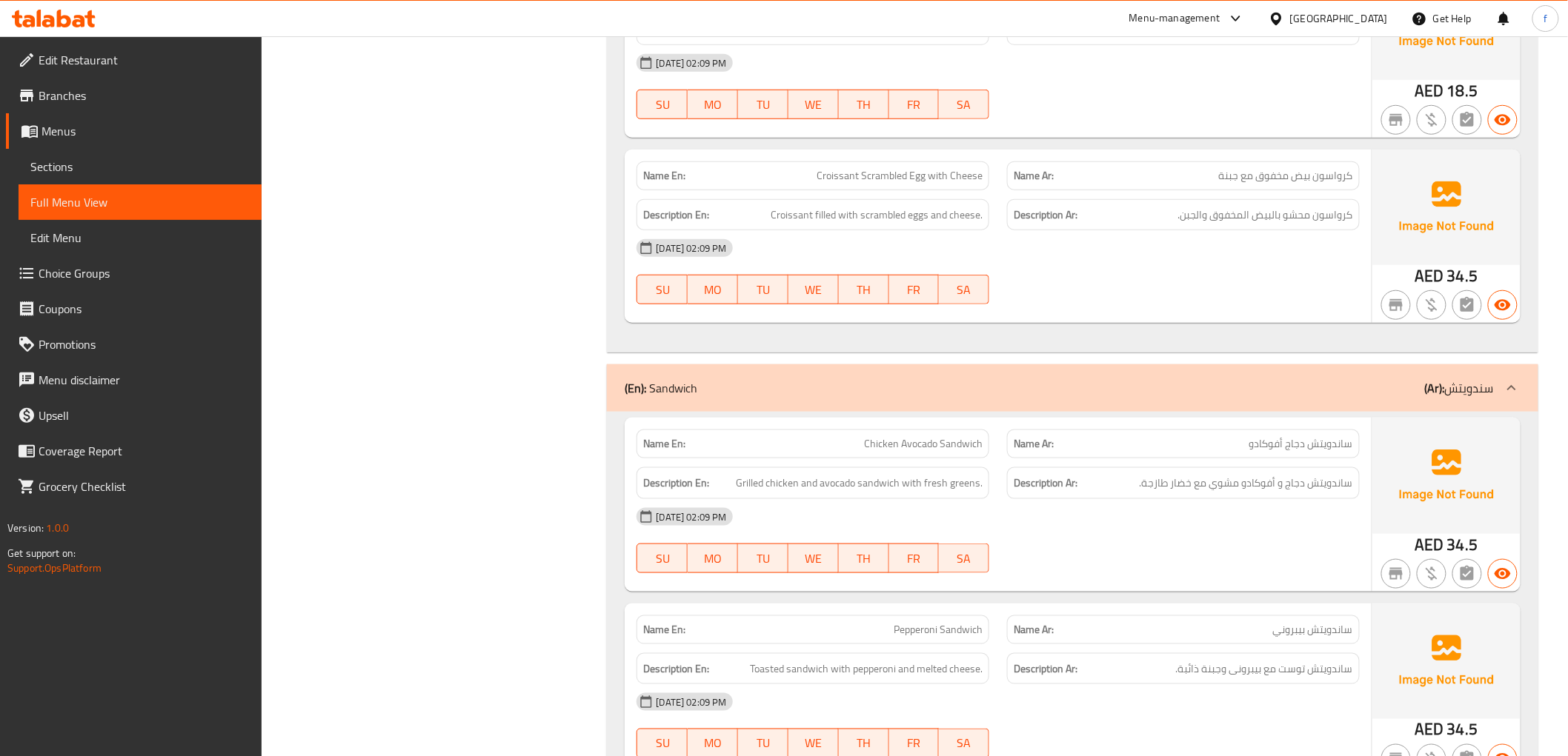
scroll to position [2633, 0]
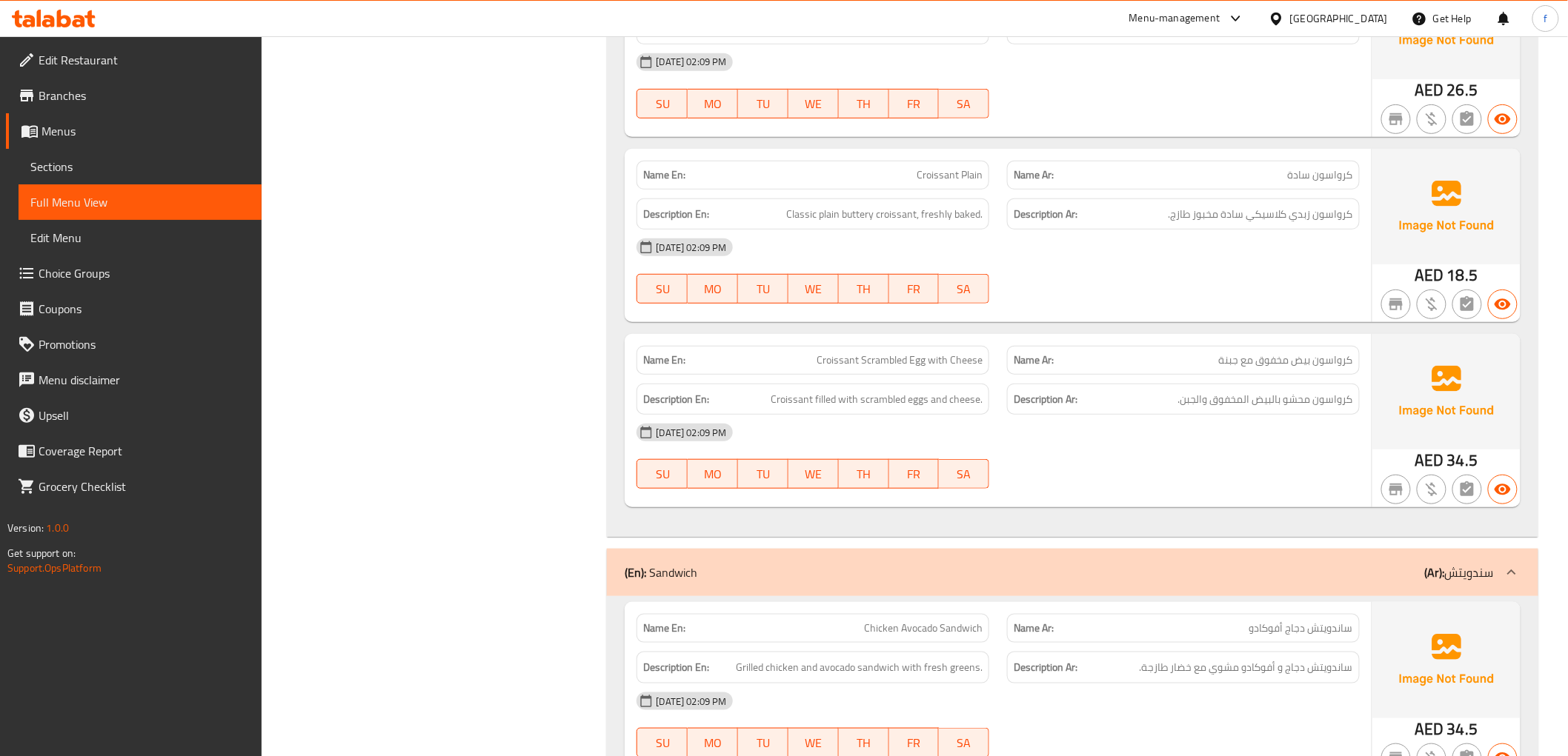
click at [52, 16] on icon at bounding box center [48, 21] width 13 height 13
